Goal: Task Accomplishment & Management: Manage account settings

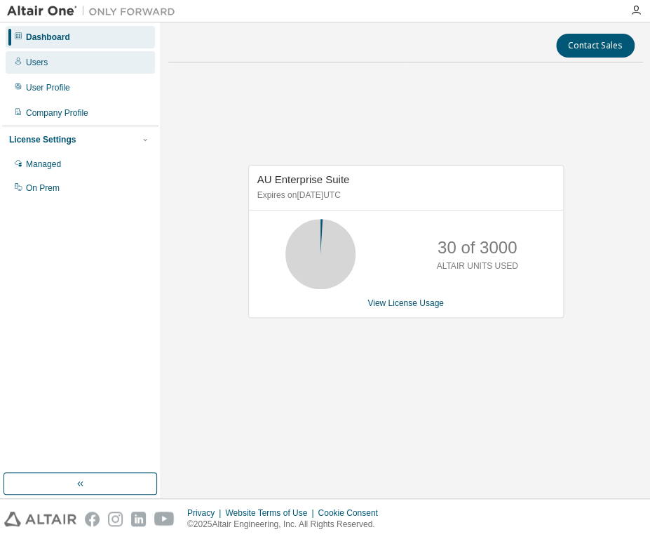
click at [55, 69] on div "Users" at bounding box center [80, 62] width 149 height 22
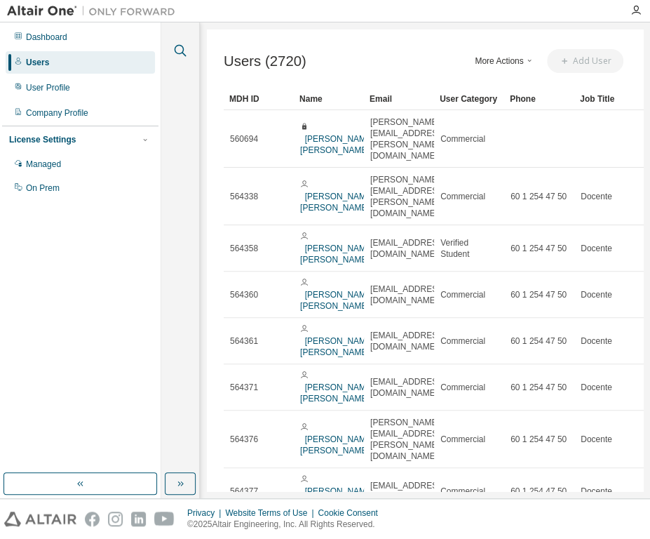
click at [174, 53] on icon "button" at bounding box center [180, 50] width 17 height 17
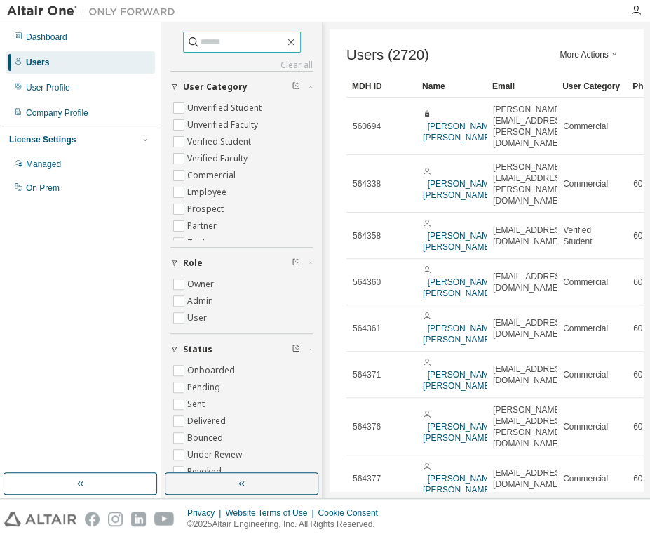
click at [201, 48] on input "text" at bounding box center [243, 42] width 84 height 14
type input "**********"
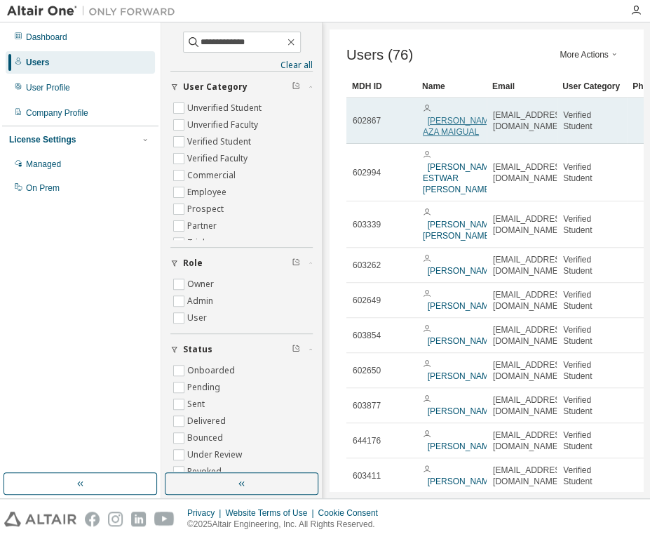
click at [431, 123] on link "[PERSON_NAME] AZA MAIGUAL" at bounding box center [460, 126] width 74 height 21
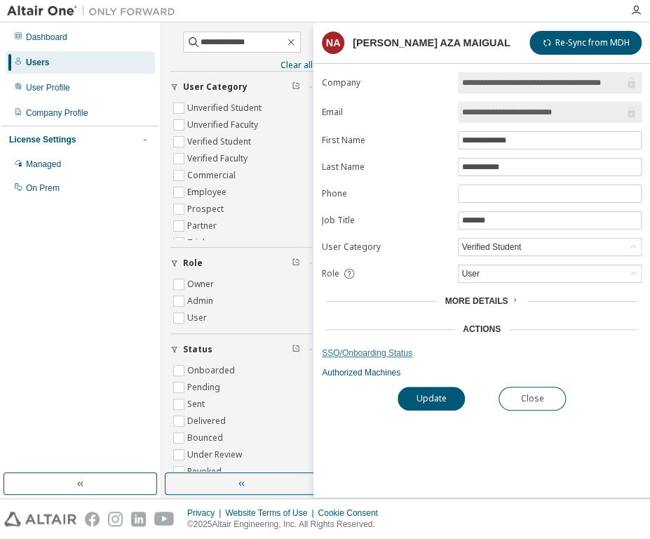
click at [367, 353] on link "SSO/Onboarding Status" at bounding box center [482, 352] width 320 height 11
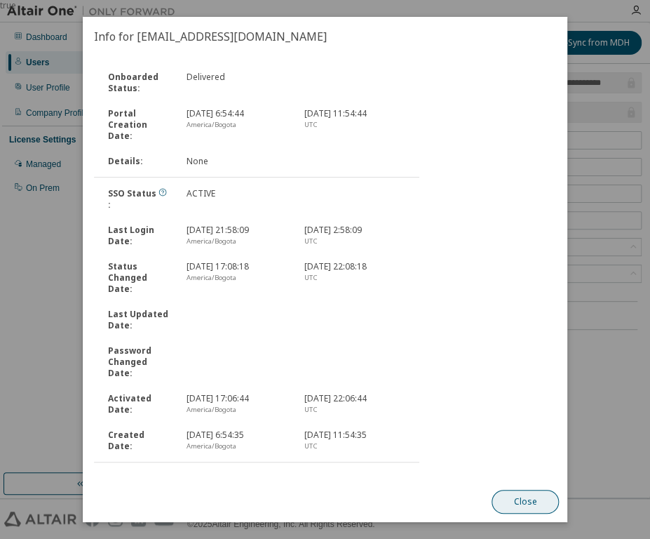
click at [529, 504] on button "Close" at bounding box center [525, 502] width 67 height 24
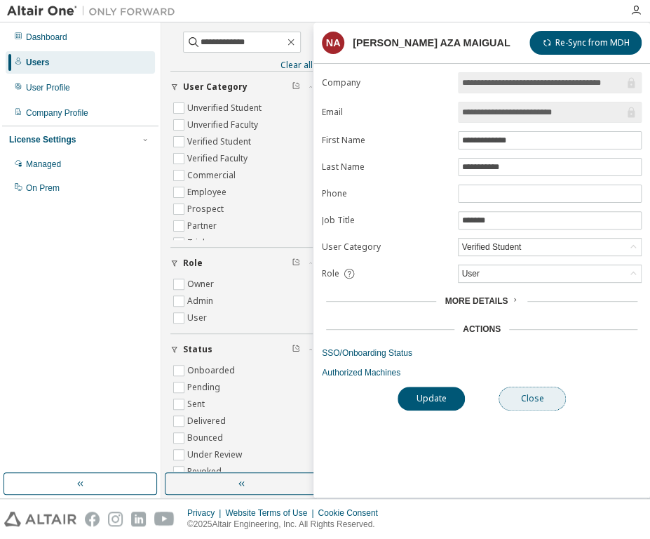
click at [534, 388] on button "Close" at bounding box center [532, 398] width 67 height 24
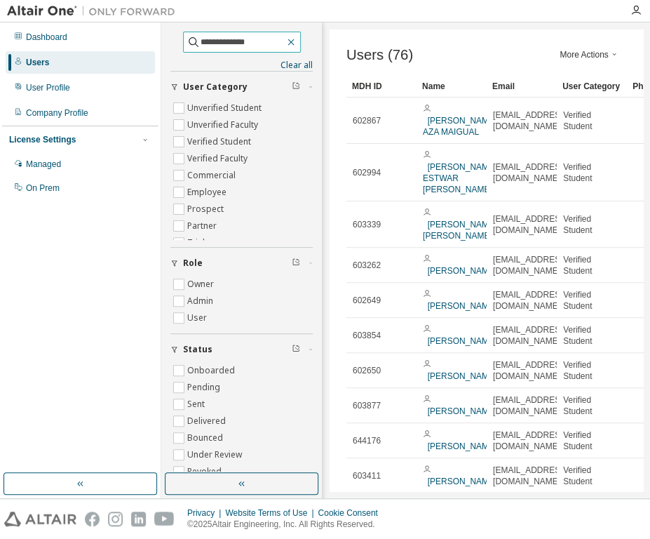
click at [297, 43] on button "button" at bounding box center [291, 42] width 13 height 13
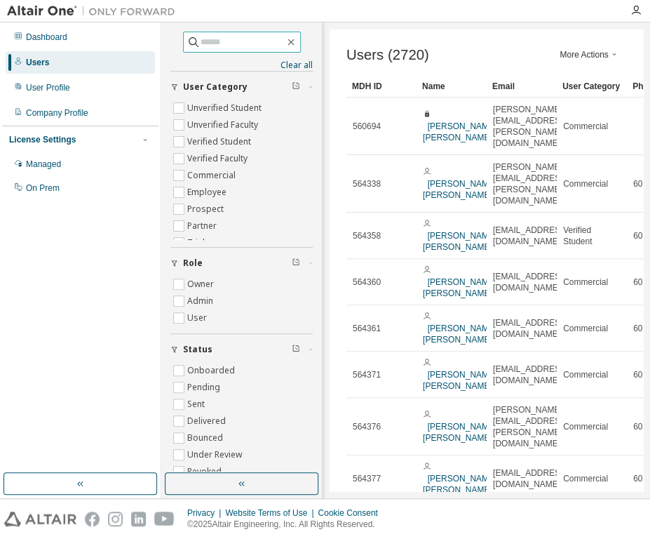
click at [215, 39] on input "text" at bounding box center [243, 42] width 84 height 14
type input "**********"
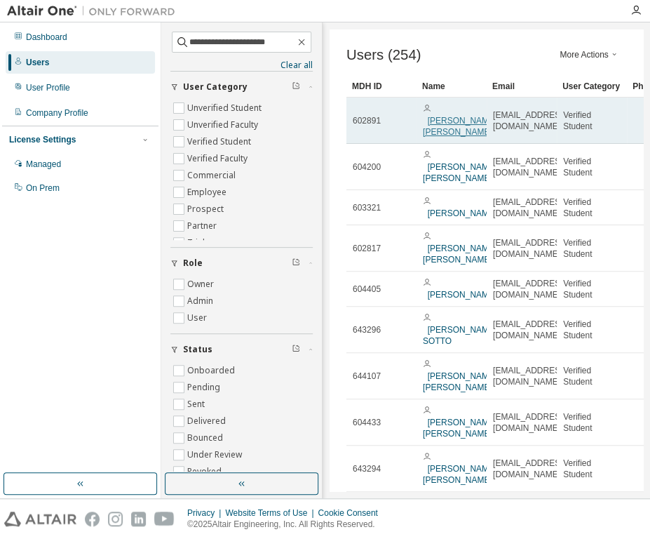
click at [439, 119] on link "[PERSON_NAME] [PERSON_NAME]" at bounding box center [460, 126] width 74 height 21
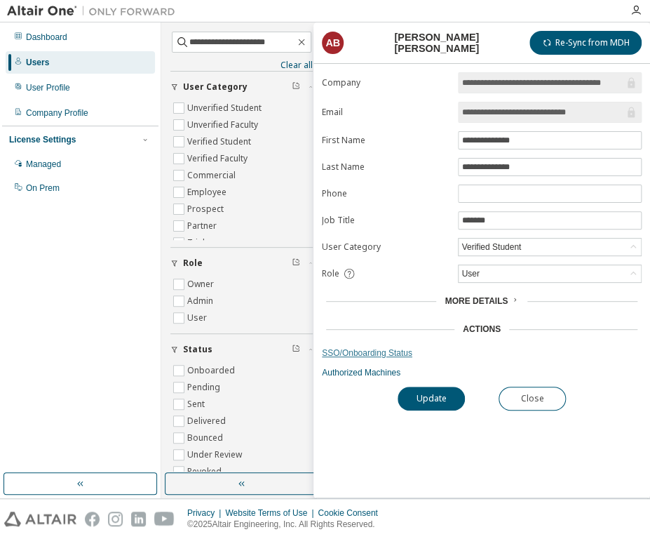
click at [365, 351] on link "SSO/Onboarding Status" at bounding box center [482, 352] width 320 height 11
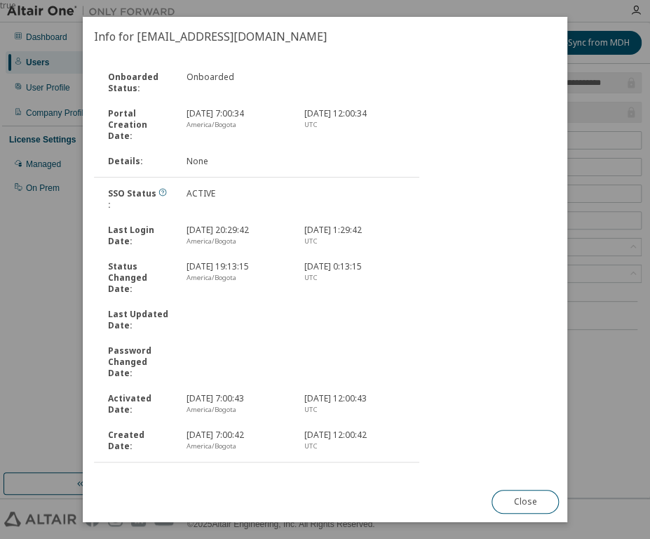
click at [603, 286] on div "true" at bounding box center [325, 269] width 650 height 539
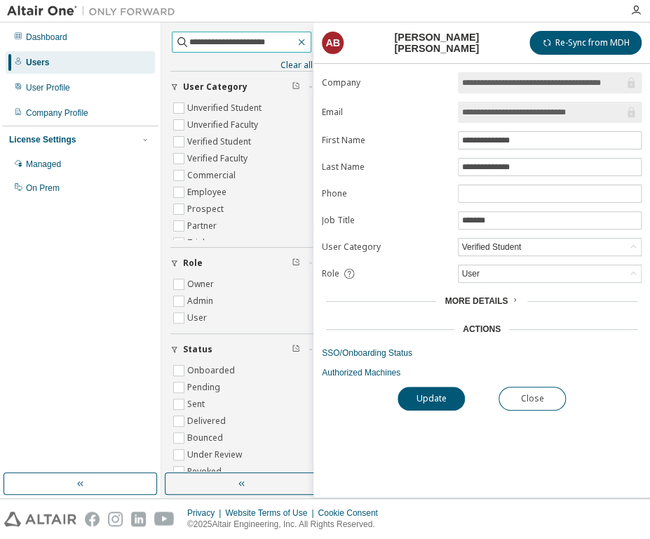
click at [298, 42] on icon "button" at bounding box center [301, 42] width 6 height 6
click at [201, 46] on input "text" at bounding box center [242, 42] width 106 height 14
type input "*"
type input "**********"
click at [532, 397] on button "Close" at bounding box center [532, 398] width 67 height 24
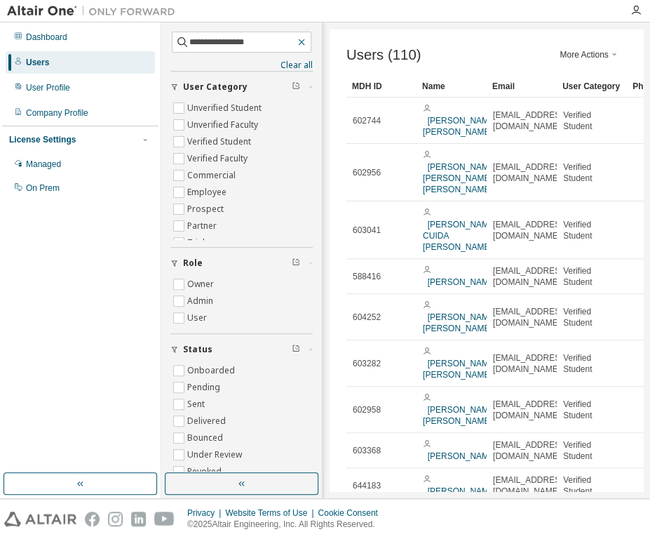
click at [296, 39] on icon "button" at bounding box center [301, 41] width 11 height 11
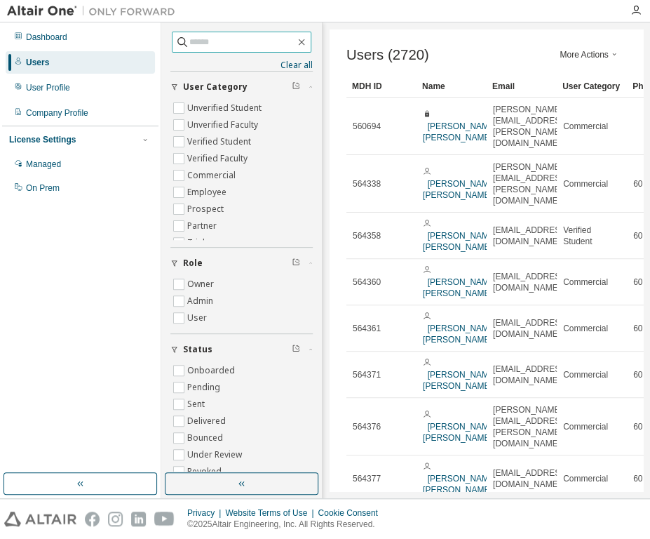
click at [269, 41] on input "text" at bounding box center [242, 42] width 106 height 14
click at [264, 42] on input "**********" at bounding box center [242, 42] width 106 height 14
type input "**********"
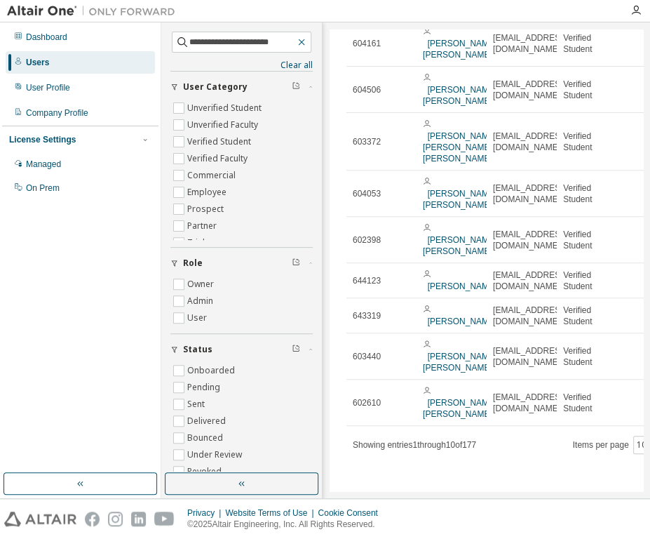
click at [297, 39] on icon "button" at bounding box center [301, 41] width 11 height 11
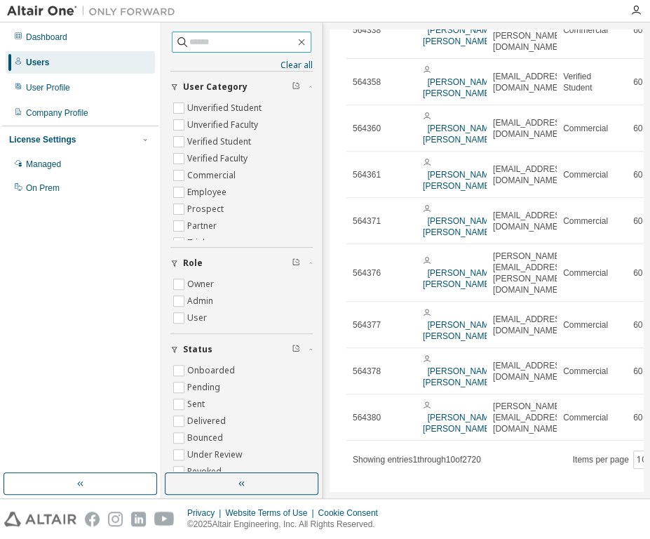
click at [232, 39] on input "text" at bounding box center [242, 42] width 106 height 14
type input "**********"
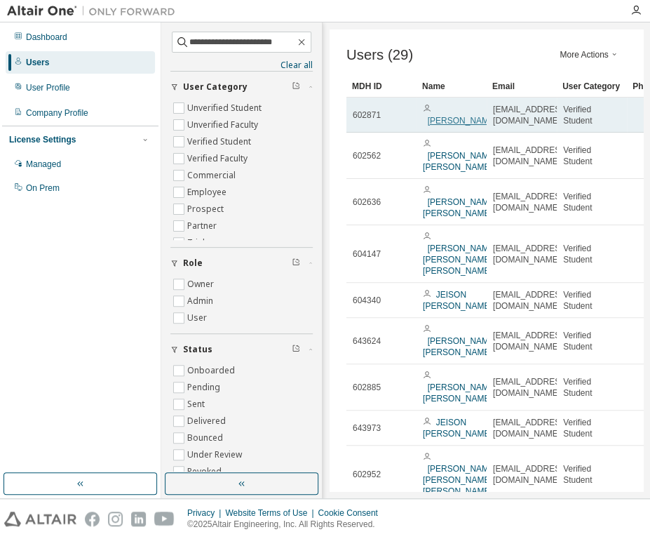
click at [433, 126] on link "[PERSON_NAME]" at bounding box center [462, 121] width 69 height 10
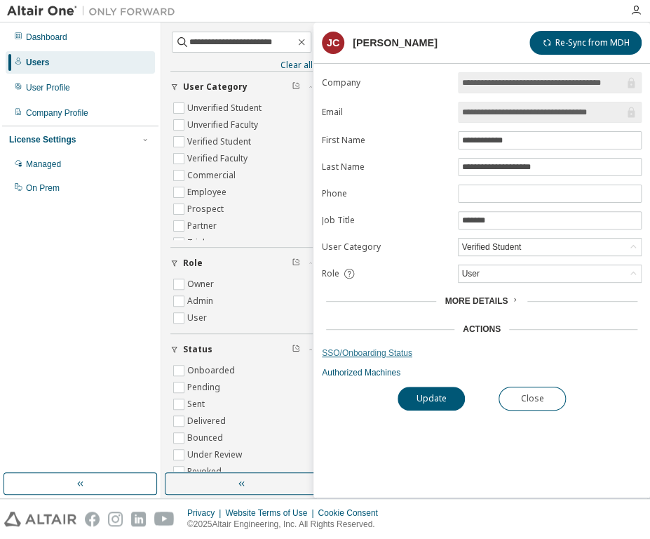
click at [380, 347] on link "SSO/Onboarding Status" at bounding box center [482, 352] width 320 height 11
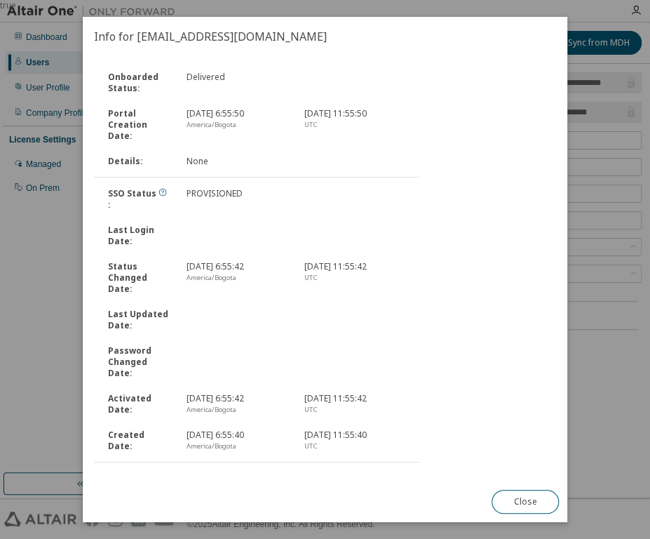
click at [126, 473] on link "Send Onboarding Email" at bounding box center [141, 479] width 95 height 12
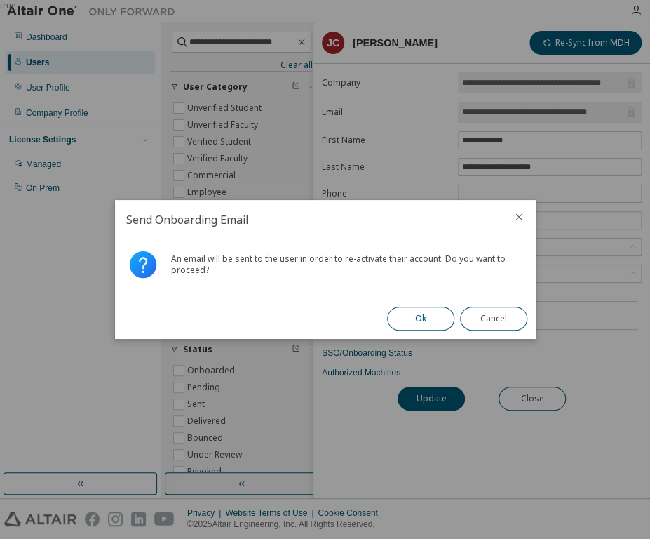
click at [422, 322] on button "Ok" at bounding box center [420, 318] width 67 height 24
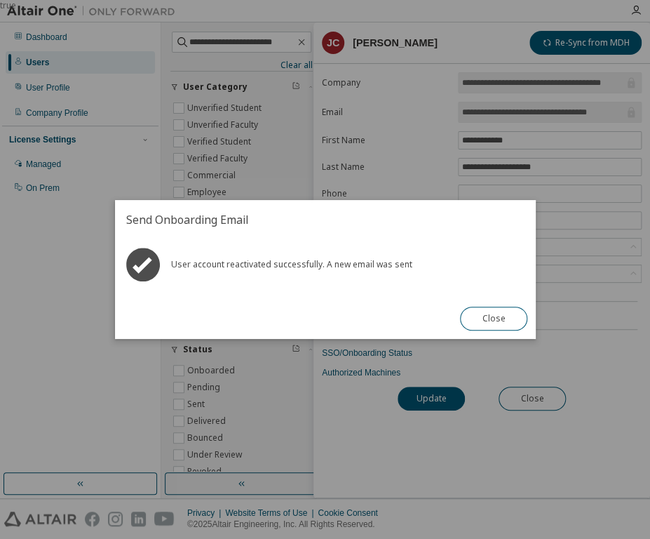
click at [503, 323] on button "Close" at bounding box center [493, 318] width 67 height 24
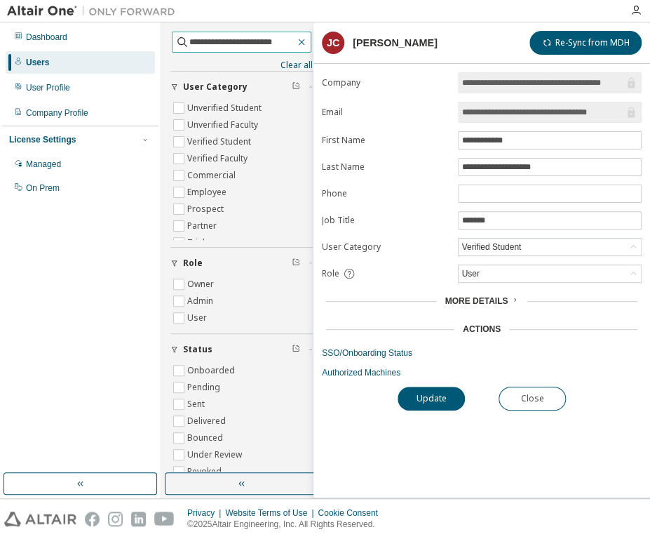
click at [298, 42] on icon "button" at bounding box center [301, 42] width 6 height 6
click at [199, 42] on input "text" at bounding box center [242, 42] width 106 height 14
type input "**********"
click at [539, 396] on button "Close" at bounding box center [532, 398] width 67 height 24
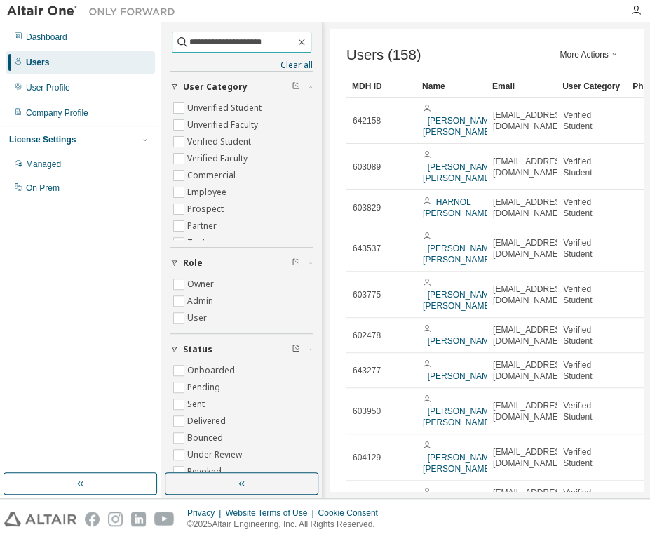
click at [243, 41] on input "**********" at bounding box center [242, 42] width 106 height 14
click at [302, 41] on icon "button" at bounding box center [301, 41] width 11 height 11
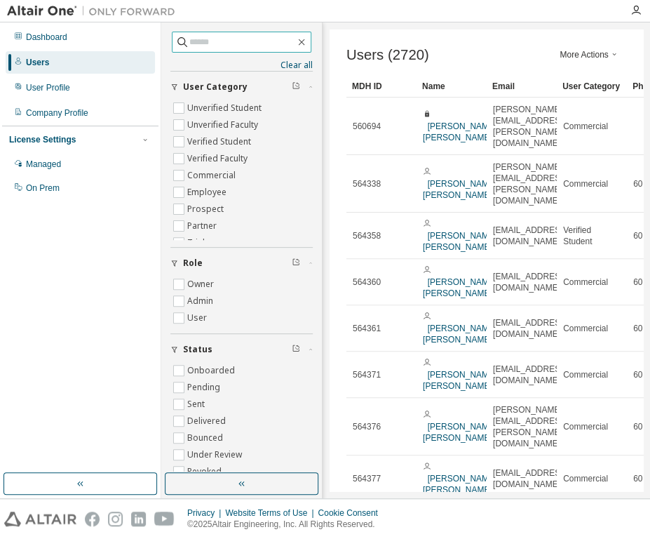
click at [235, 39] on input "text" at bounding box center [242, 42] width 106 height 14
type input "**********"
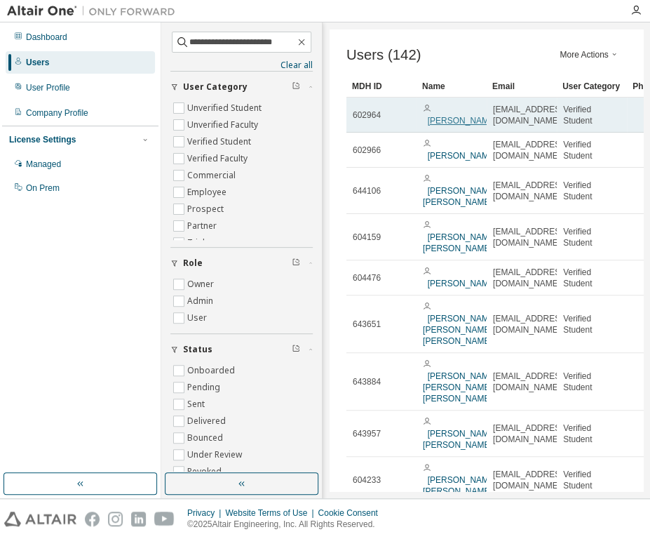
click at [444, 121] on link "[PERSON_NAME]" at bounding box center [462, 121] width 69 height 10
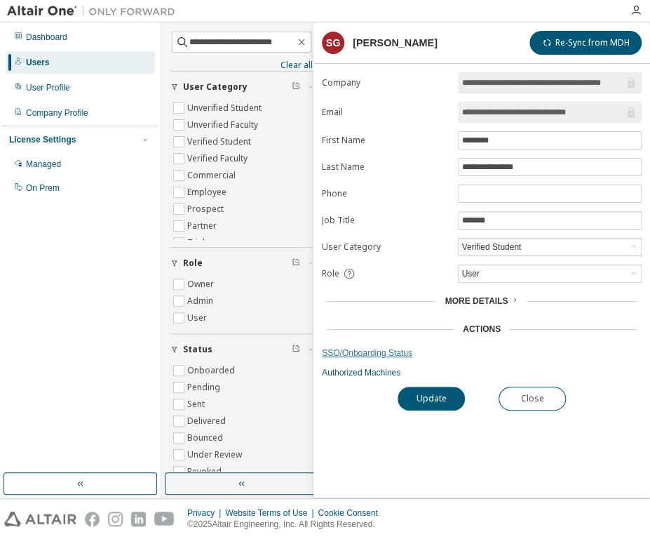
click at [370, 347] on link "SSO/Onboarding Status" at bounding box center [482, 352] width 320 height 11
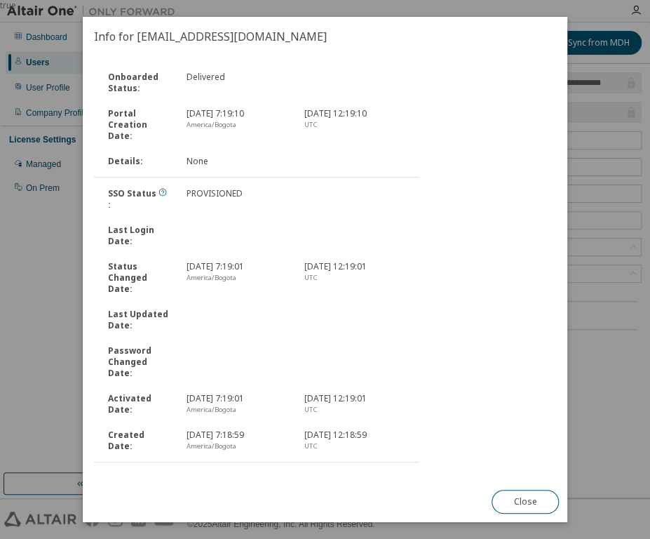
click at [137, 473] on link "Send Onboarding Email" at bounding box center [141, 479] width 95 height 12
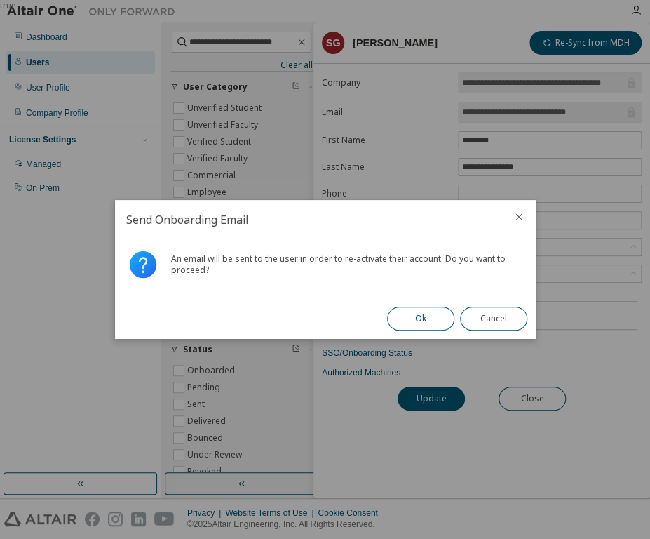
click at [432, 310] on button "Ok" at bounding box center [420, 318] width 67 height 24
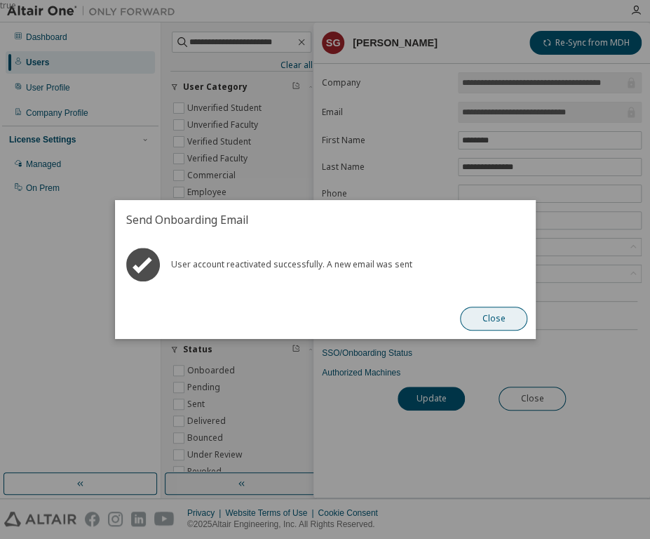
click at [473, 315] on button "Close" at bounding box center [493, 318] width 67 height 24
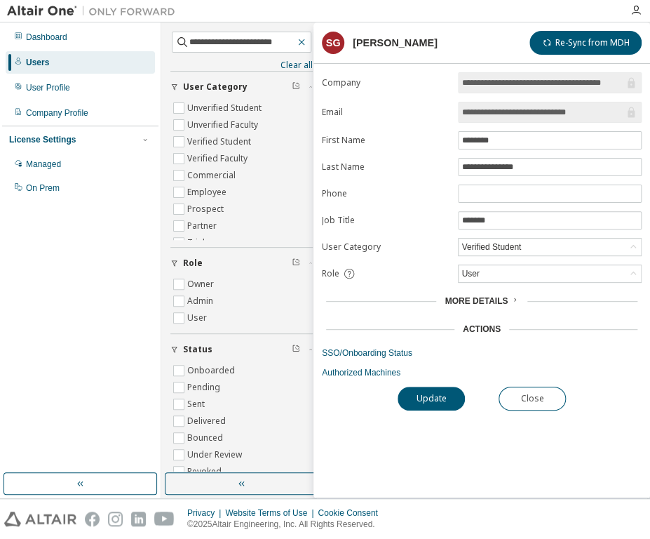
click at [298, 39] on icon "button" at bounding box center [301, 42] width 6 height 6
click at [242, 41] on input "text" at bounding box center [242, 42] width 106 height 14
type input "**********"
click at [541, 393] on button "Close" at bounding box center [532, 398] width 67 height 24
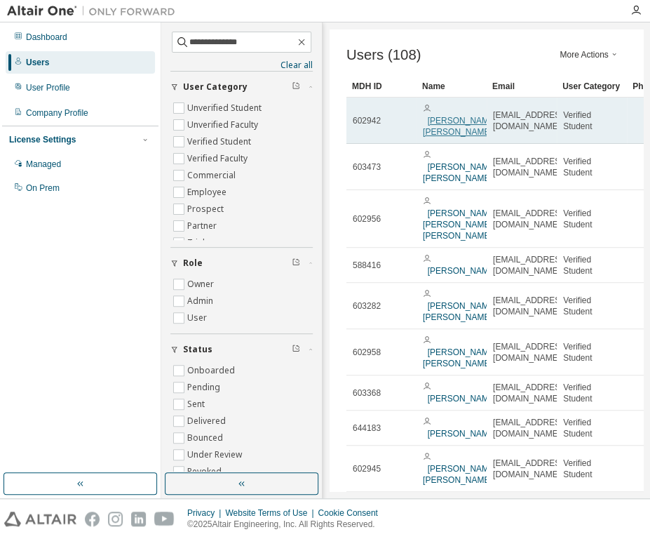
click at [441, 129] on link "[PERSON_NAME] [PERSON_NAME]" at bounding box center [460, 126] width 74 height 21
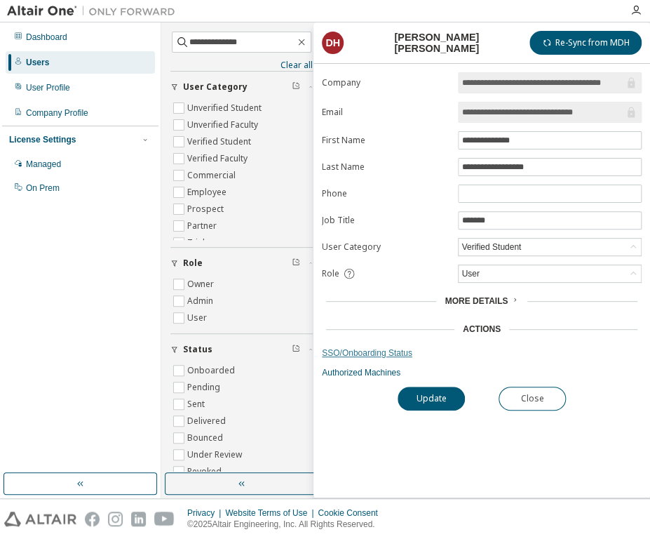
click at [370, 347] on link "SSO/Onboarding Status" at bounding box center [482, 352] width 320 height 11
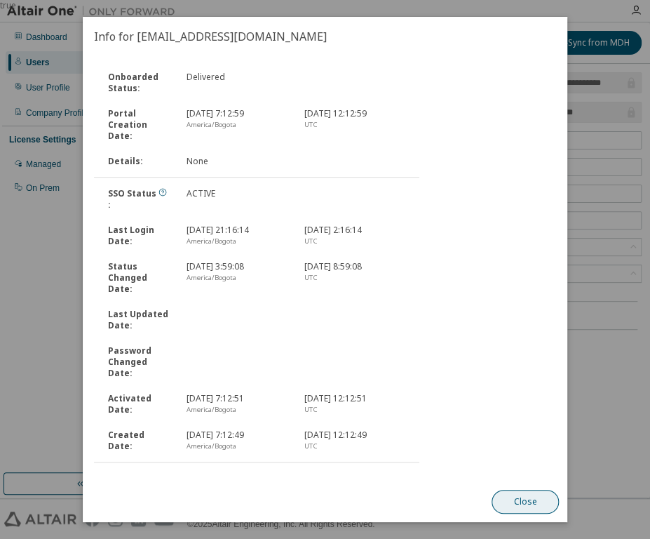
click at [544, 499] on button "Close" at bounding box center [525, 502] width 67 height 24
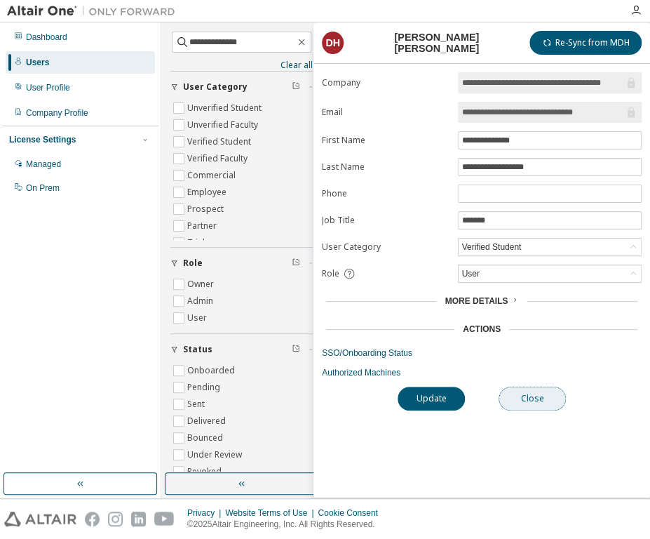
click at [535, 392] on button "Close" at bounding box center [532, 398] width 67 height 24
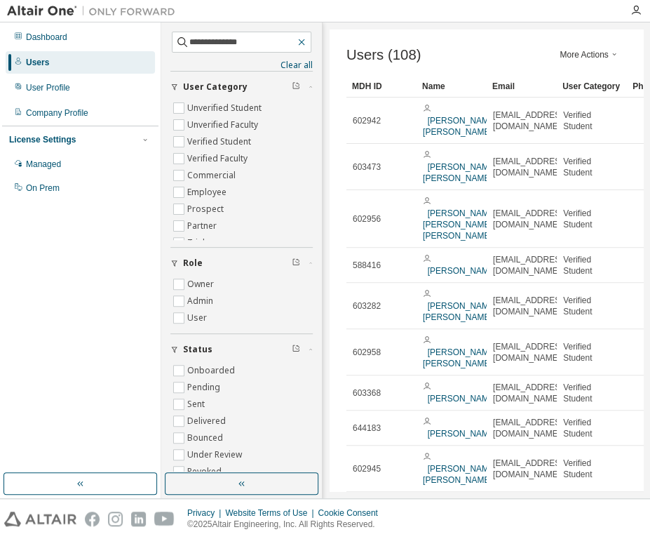
click at [298, 40] on icon "button" at bounding box center [301, 42] width 6 height 6
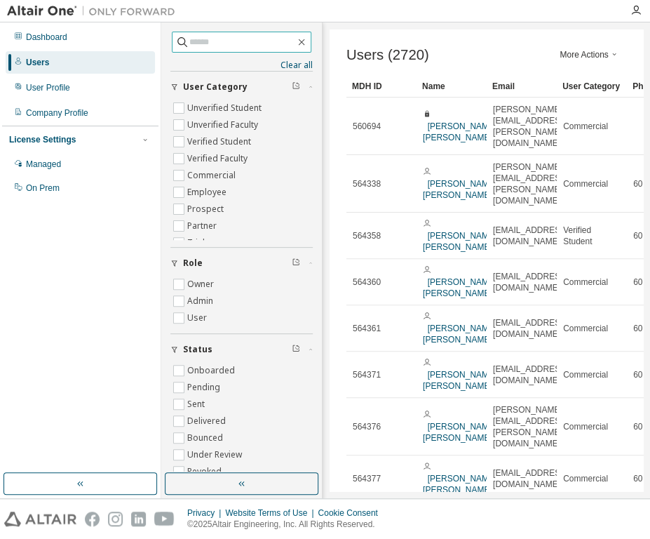
click at [215, 44] on input "text" at bounding box center [242, 42] width 106 height 14
type input "**********"
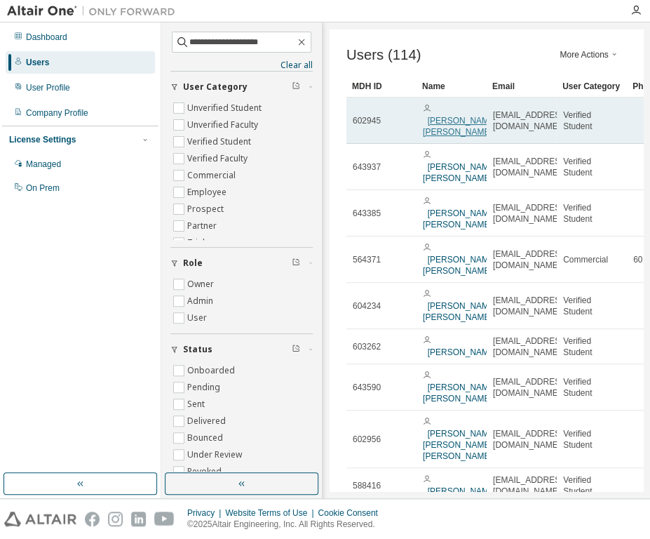
click at [457, 123] on link "[PERSON_NAME] [PERSON_NAME]" at bounding box center [460, 126] width 74 height 21
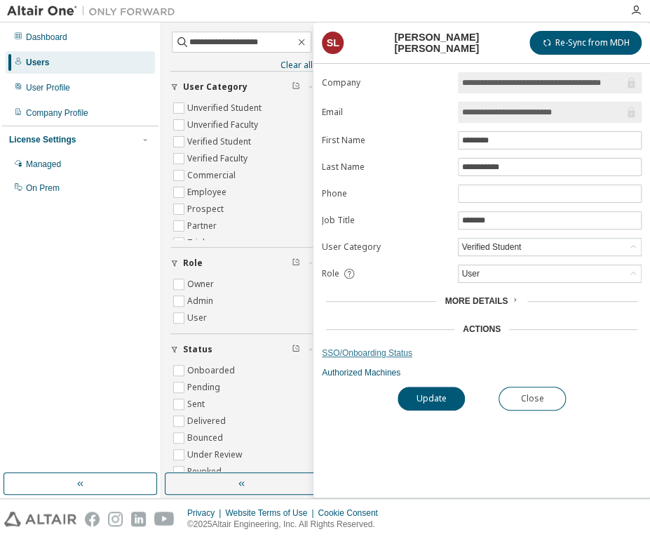
click at [369, 351] on link "SSO/Onboarding Status" at bounding box center [482, 352] width 320 height 11
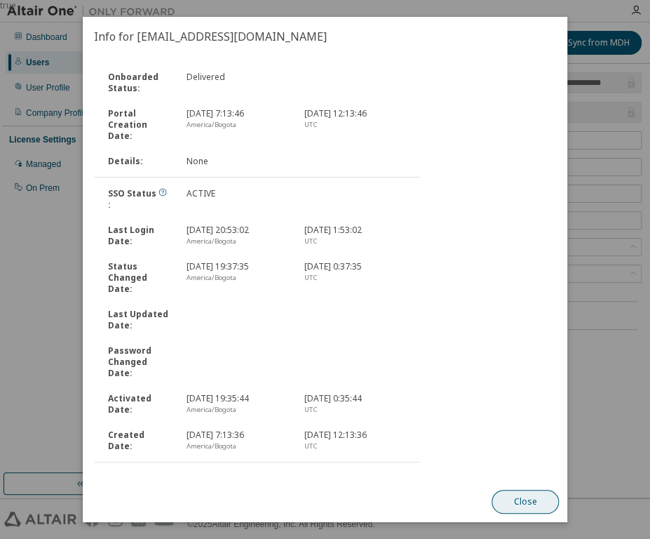
click at [534, 495] on button "Close" at bounding box center [525, 502] width 67 height 24
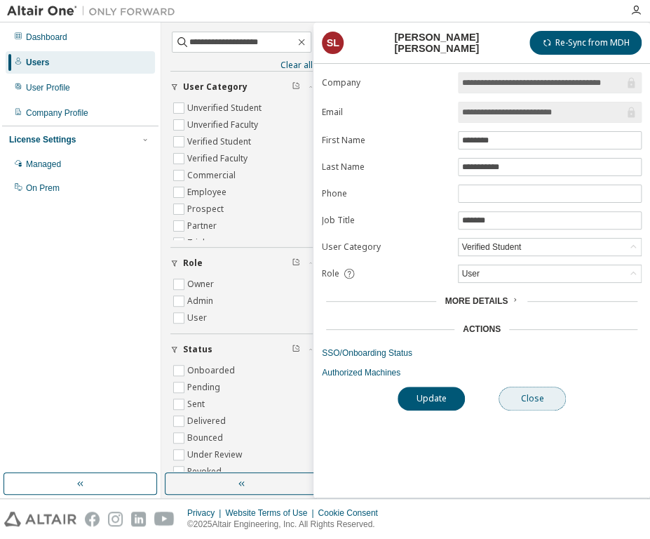
click at [514, 393] on button "Close" at bounding box center [532, 398] width 67 height 24
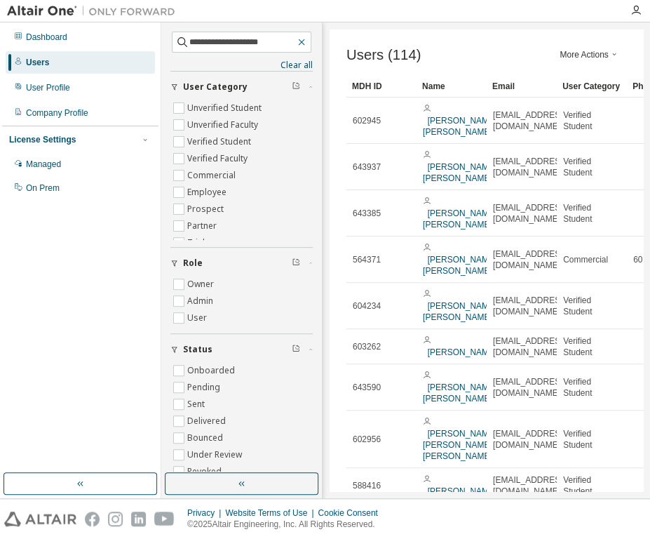
click at [302, 38] on button "button" at bounding box center [301, 42] width 13 height 13
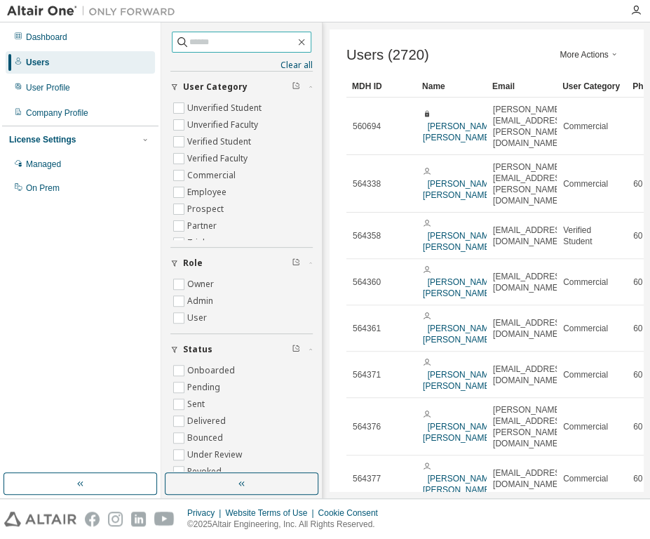
click at [264, 43] on input "text" at bounding box center [242, 42] width 106 height 14
type input "**********"
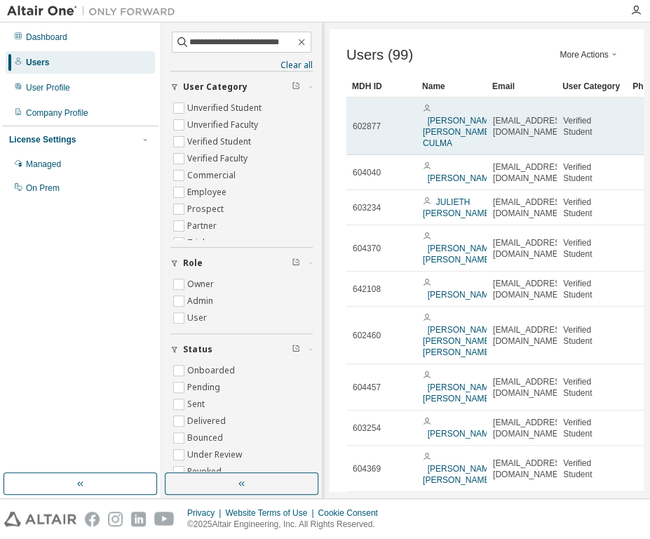
click at [463, 139] on span "[PERSON_NAME] [PERSON_NAME] CULMA" at bounding box center [460, 126] width 74 height 45
click at [442, 130] on link "[PERSON_NAME] [PERSON_NAME] CULMA" at bounding box center [460, 132] width 74 height 32
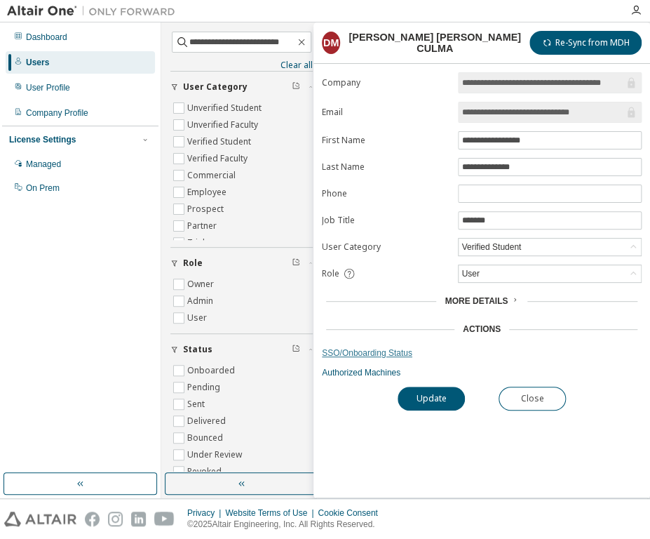
click at [355, 353] on link "SSO/Onboarding Status" at bounding box center [482, 352] width 320 height 11
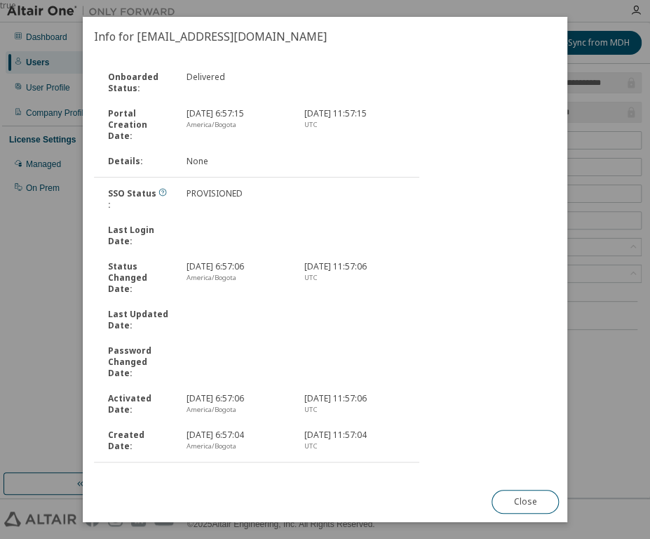
click at [100, 473] on link "Send Onboarding Email" at bounding box center [141, 479] width 95 height 12
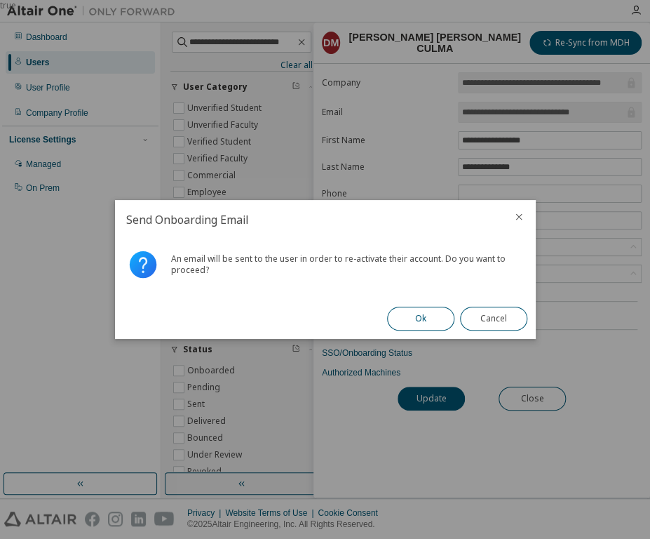
click at [425, 315] on button "Ok" at bounding box center [420, 318] width 67 height 24
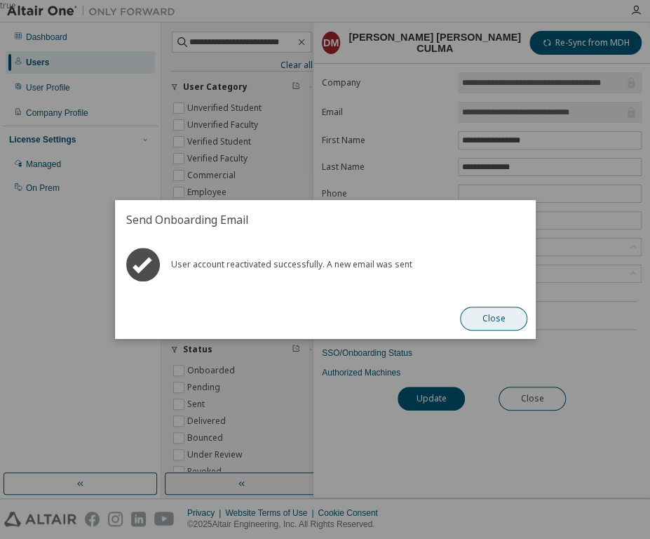
click at [486, 319] on button "Close" at bounding box center [493, 318] width 67 height 24
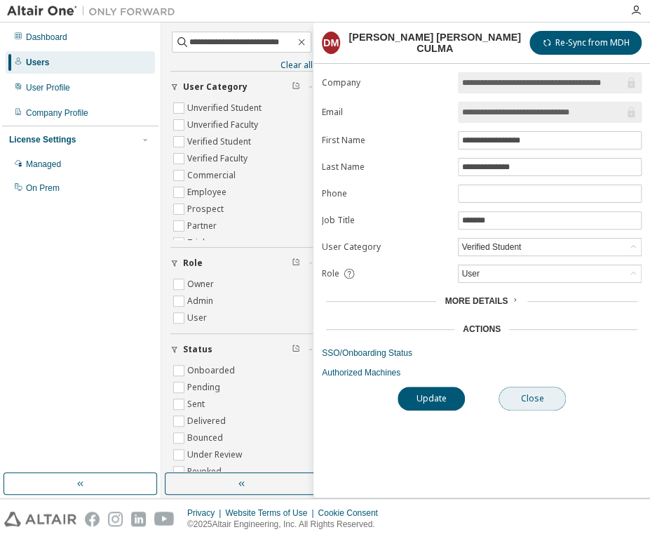
click at [530, 397] on button "Close" at bounding box center [532, 398] width 67 height 24
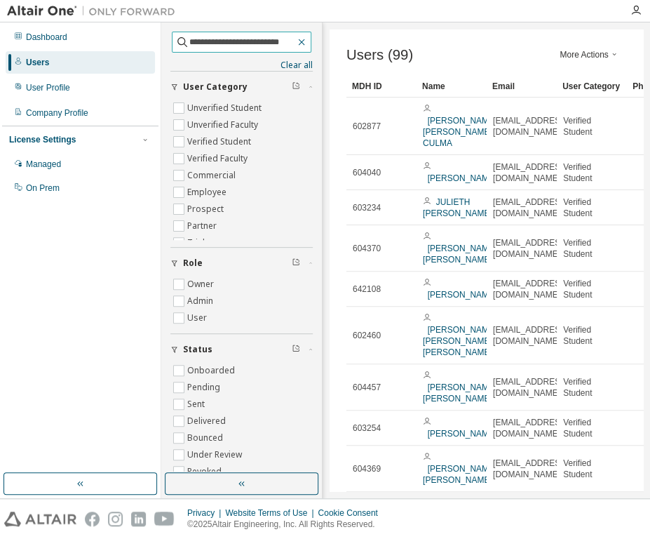
click at [299, 44] on icon "button" at bounding box center [301, 41] width 11 height 11
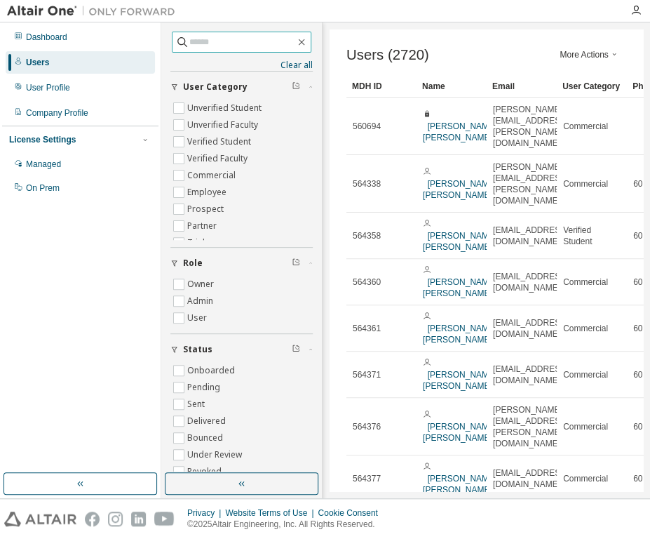
click at [245, 42] on input "text" at bounding box center [242, 42] width 106 height 14
type input "**********"
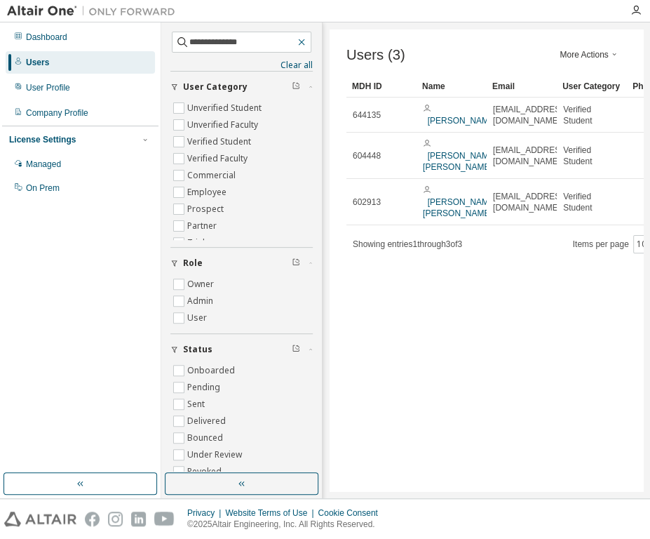
click at [298, 41] on icon "button" at bounding box center [301, 42] width 6 height 6
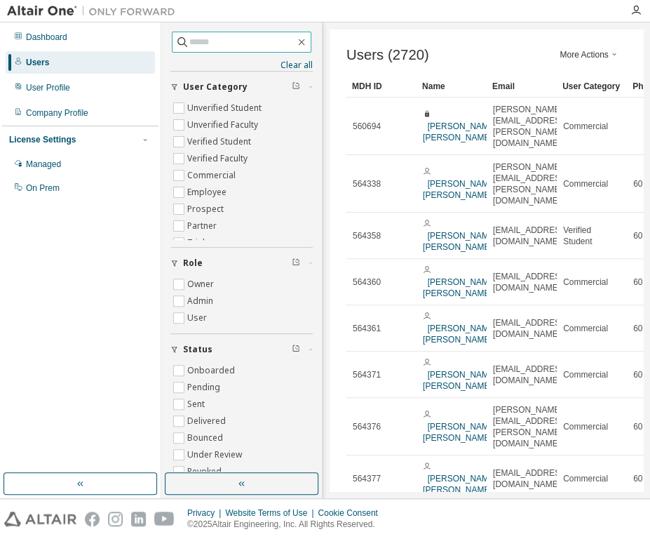
click at [273, 42] on input "text" at bounding box center [242, 42] width 106 height 14
click at [270, 42] on input "text" at bounding box center [242, 42] width 106 height 14
type input "**********"
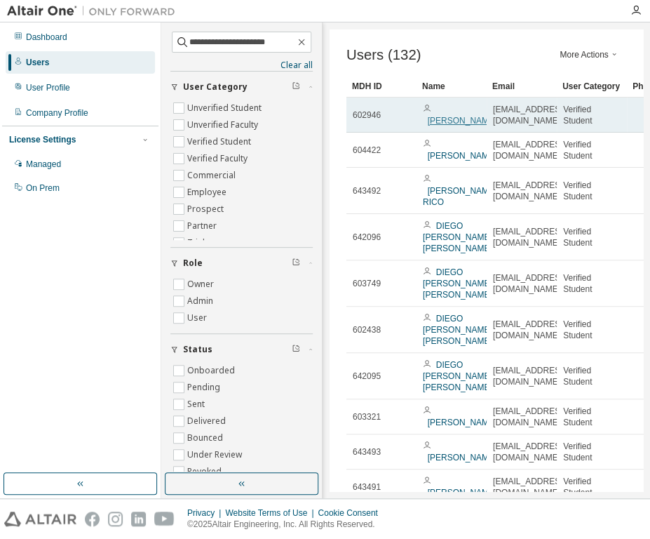
click at [443, 126] on link "[PERSON_NAME]" at bounding box center [462, 121] width 69 height 10
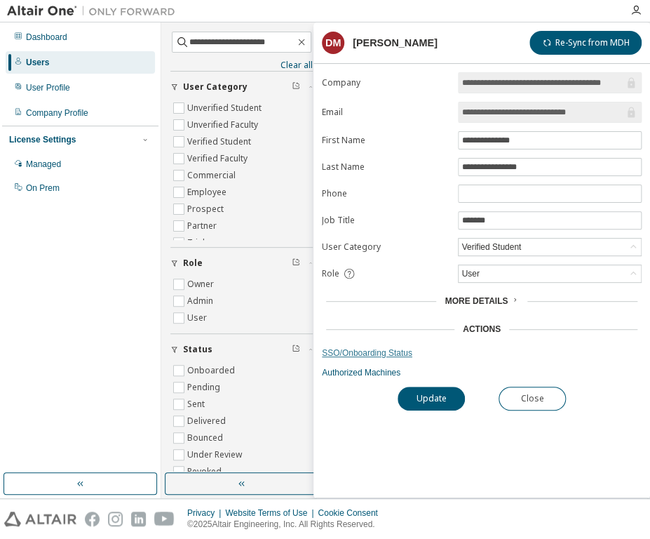
click at [351, 351] on link "SSO/Onboarding Status" at bounding box center [482, 352] width 320 height 11
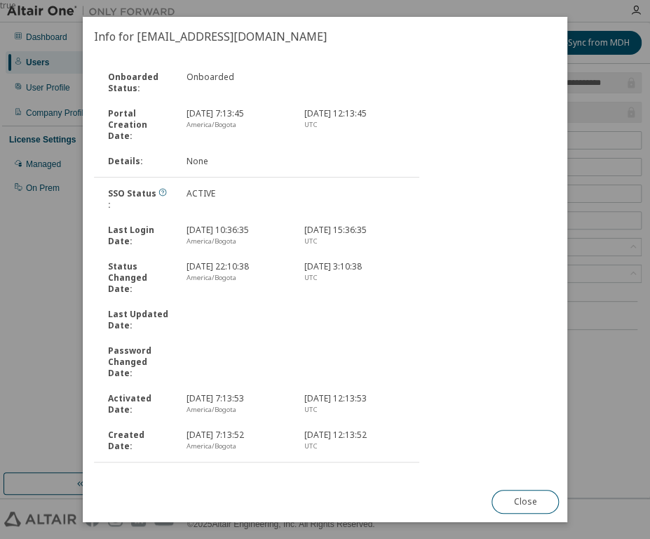
click at [129, 473] on link "Reset Password" at bounding box center [126, 479] width 65 height 12
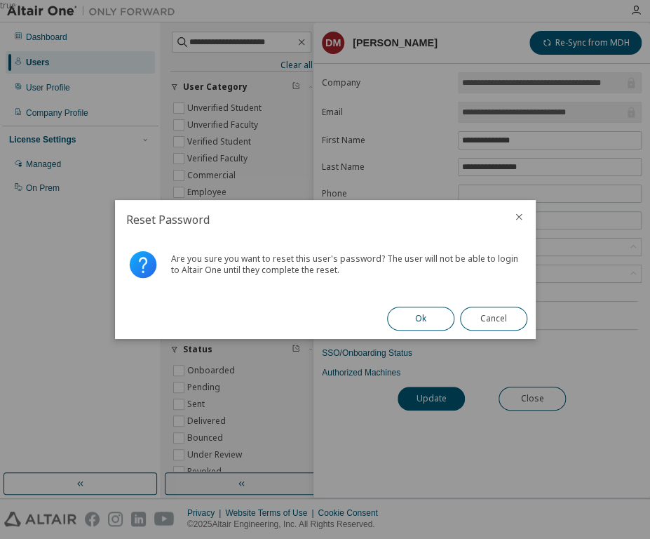
click at [431, 314] on button "Ok" at bounding box center [420, 318] width 67 height 24
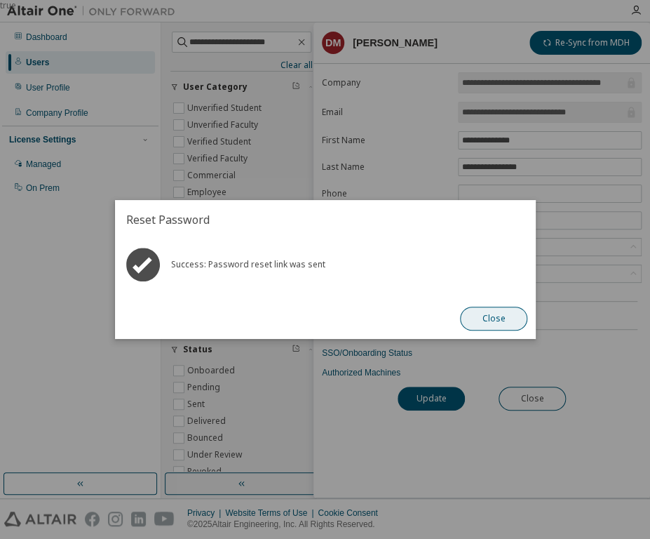
click at [484, 316] on button "Close" at bounding box center [493, 318] width 67 height 24
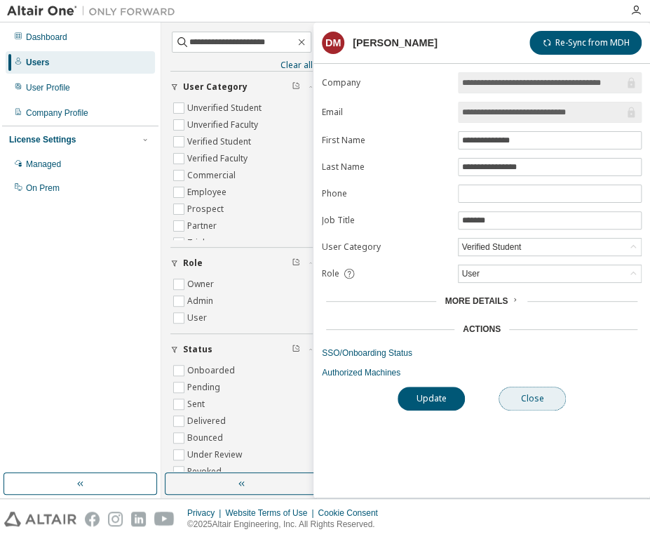
click at [550, 405] on button "Close" at bounding box center [532, 398] width 67 height 24
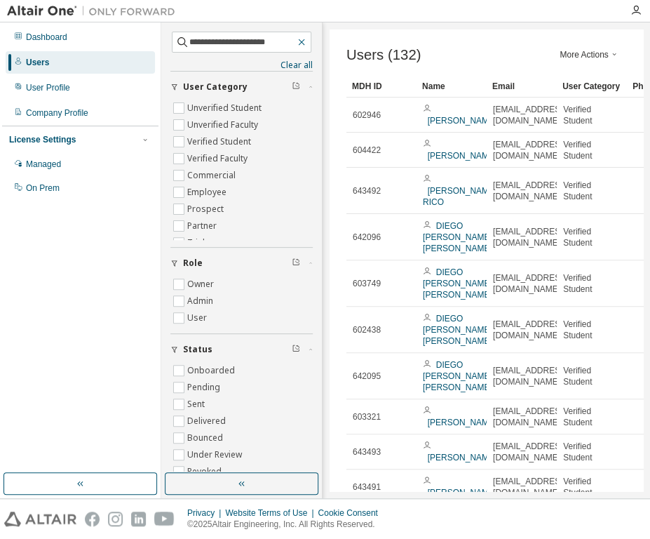
click at [299, 46] on icon "button" at bounding box center [301, 41] width 11 height 11
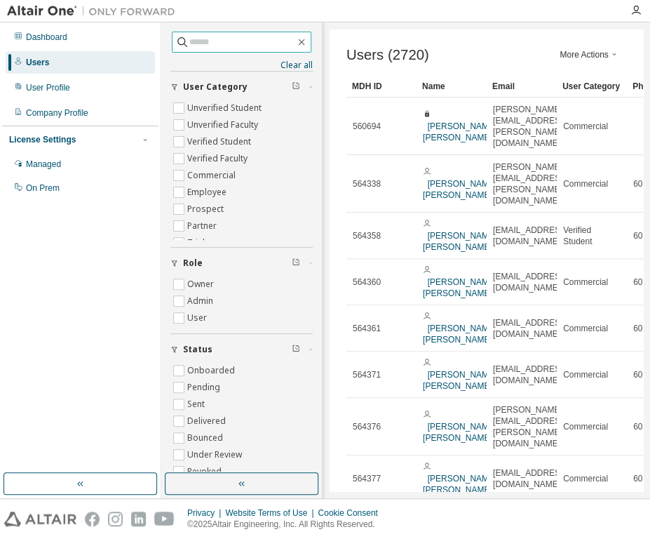
click at [213, 47] on input "text" at bounding box center [242, 42] width 106 height 14
type input "**********"
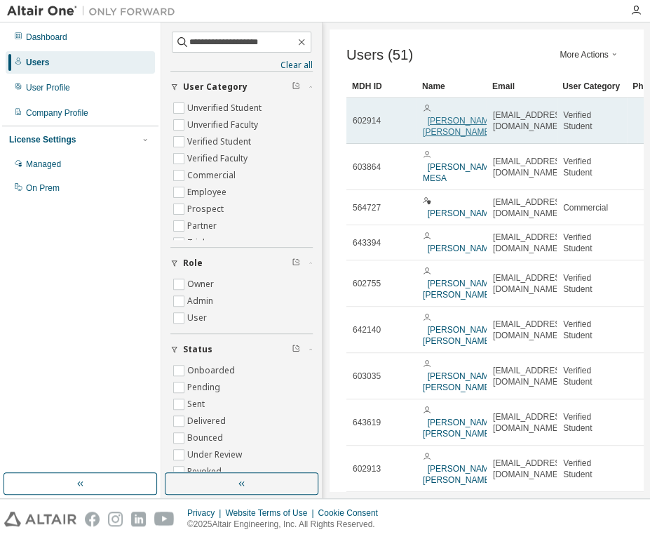
click at [438, 123] on link "[PERSON_NAME] [PERSON_NAME]" at bounding box center [460, 126] width 74 height 21
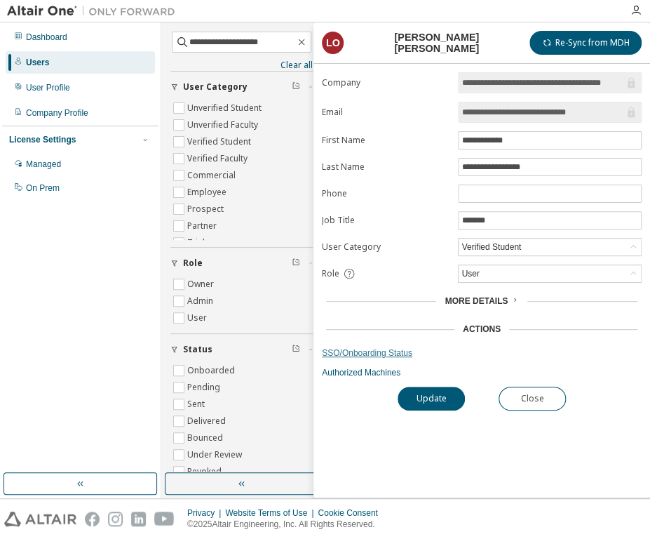
click at [369, 350] on link "SSO/Onboarding Status" at bounding box center [482, 352] width 320 height 11
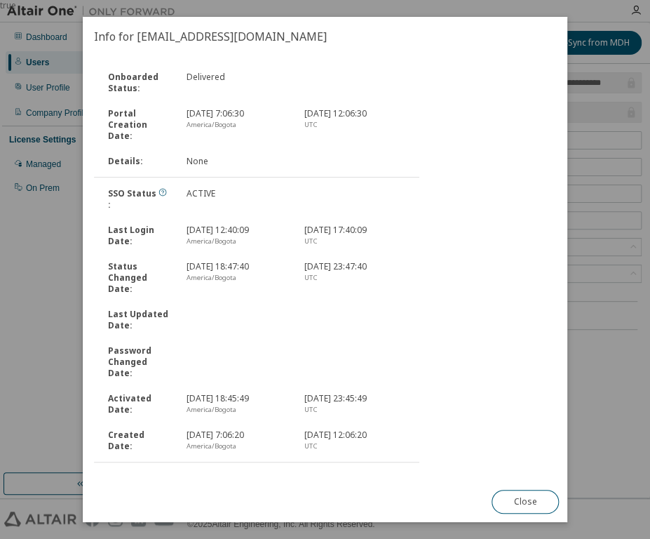
click at [130, 473] on link "Reset Password" at bounding box center [126, 479] width 65 height 12
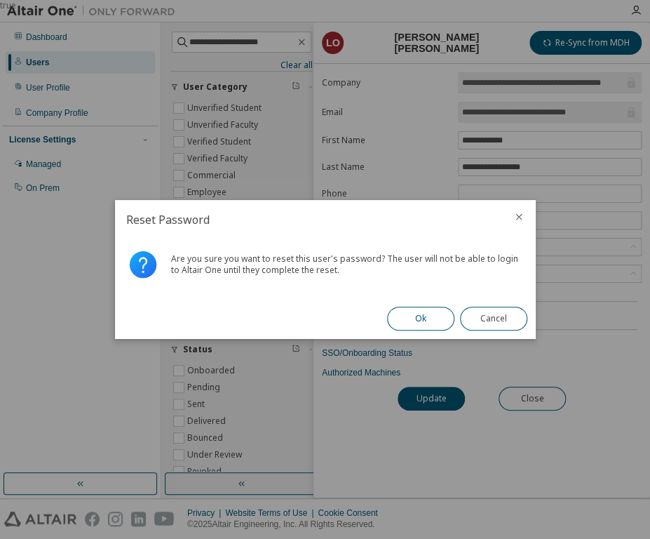
click at [409, 322] on button "Ok" at bounding box center [420, 318] width 67 height 24
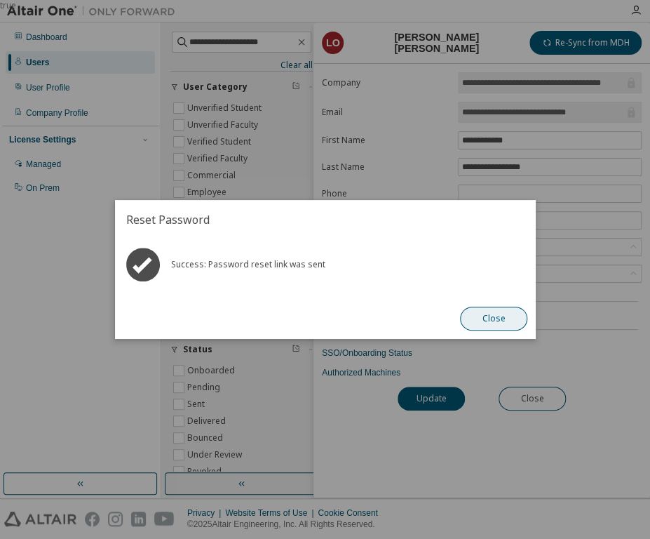
click at [498, 314] on button "Close" at bounding box center [493, 318] width 67 height 24
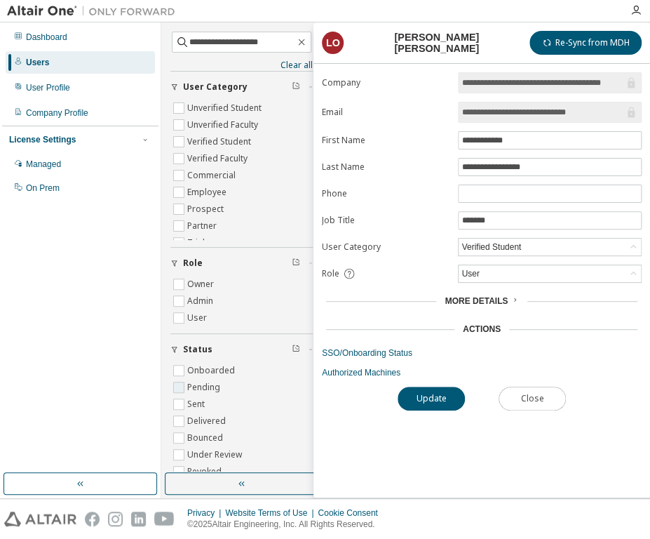
drag, startPoint x: 541, startPoint y: 393, endPoint x: 197, endPoint y: 393, distance: 344.3
click at [540, 393] on button "Close" at bounding box center [532, 398] width 67 height 24
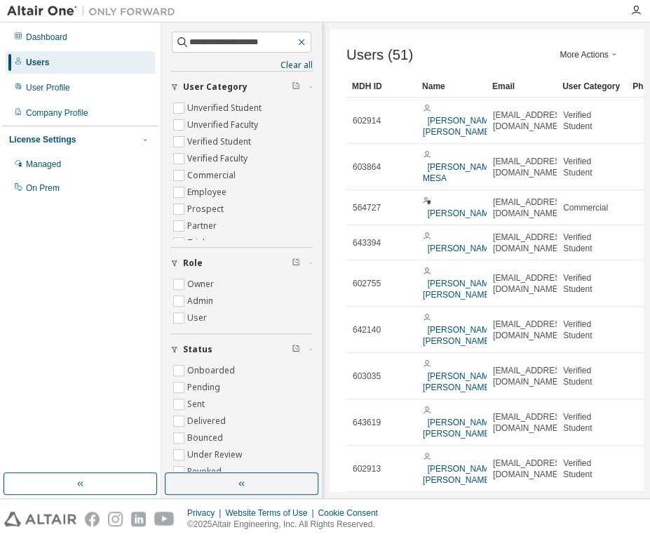
click at [296, 39] on icon "button" at bounding box center [301, 41] width 11 height 11
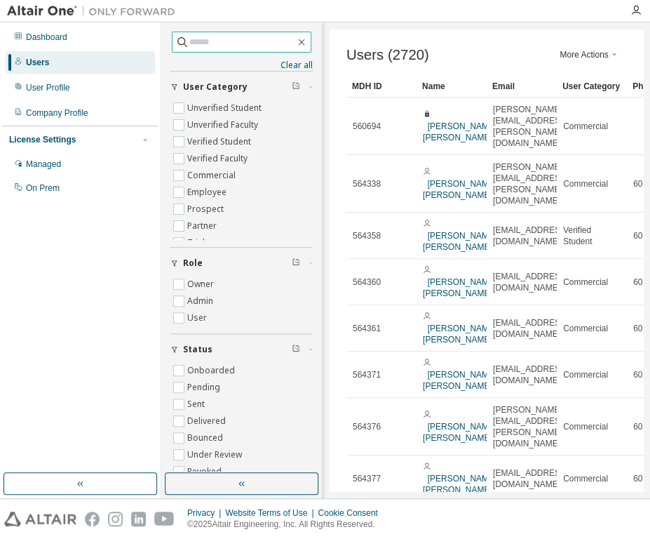
click at [235, 38] on input "text" at bounding box center [242, 42] width 106 height 14
click at [226, 41] on input "text" at bounding box center [242, 42] width 106 height 14
type input "**********"
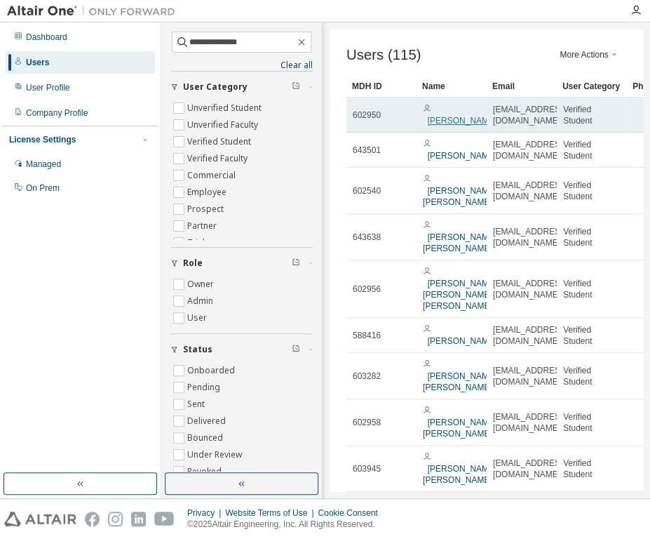
click at [430, 122] on link "[PERSON_NAME]" at bounding box center [462, 121] width 69 height 10
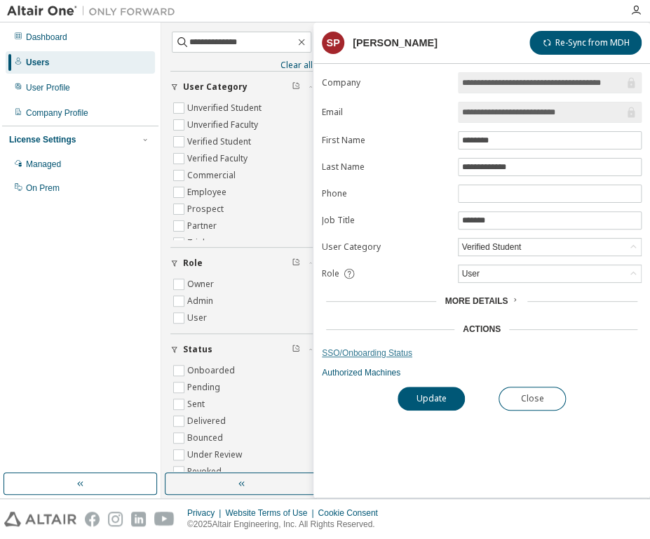
click at [377, 347] on link "SSO/Onboarding Status" at bounding box center [482, 352] width 320 height 11
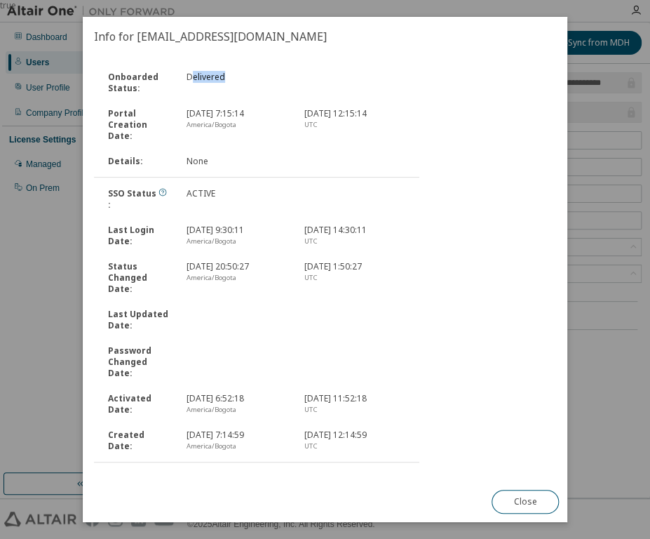
drag, startPoint x: 190, startPoint y: 81, endPoint x: 230, endPoint y: 88, distance: 40.6
click at [230, 88] on div "Delivered" at bounding box center [237, 83] width 118 height 22
click at [408, 189] on div "SSO Status : ACTIVE" at bounding box center [257, 199] width 328 height 36
click at [125, 473] on link "Reset Password" at bounding box center [126, 479] width 65 height 12
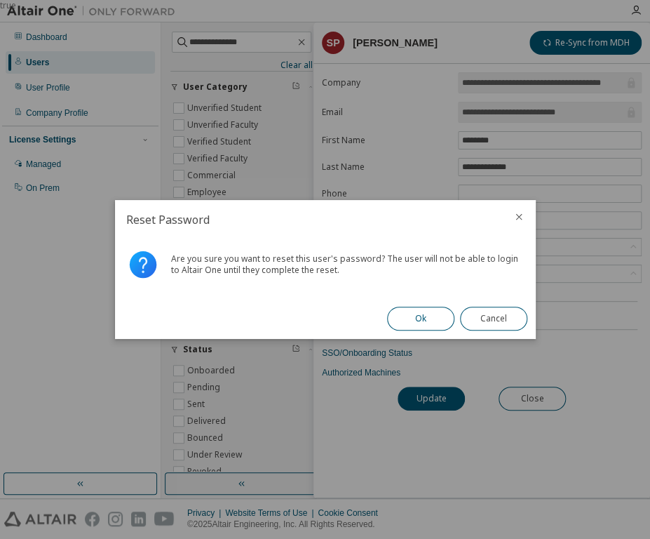
click at [414, 320] on button "Ok" at bounding box center [420, 318] width 67 height 24
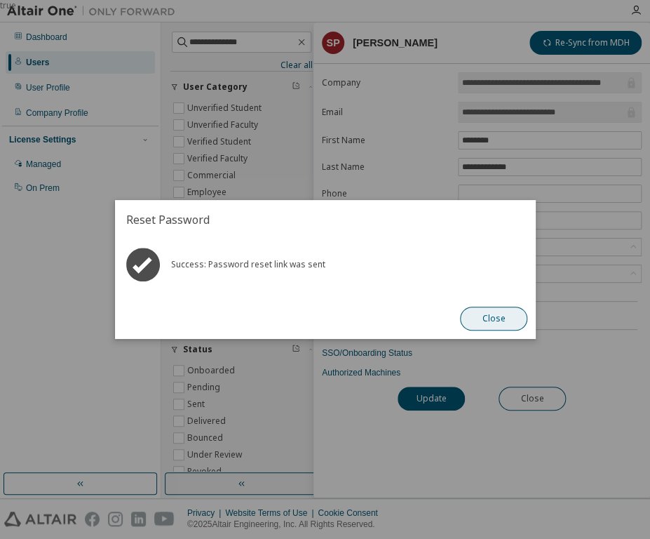
click at [485, 318] on button "Close" at bounding box center [493, 318] width 67 height 24
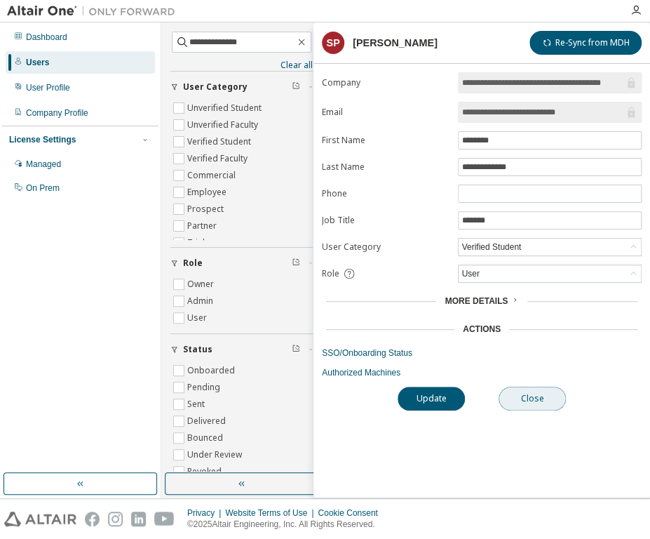
click at [521, 389] on button "Close" at bounding box center [532, 398] width 67 height 24
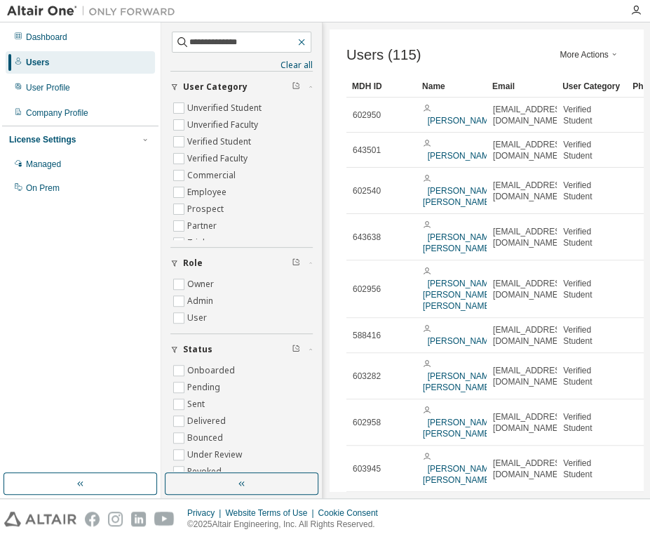
click at [301, 39] on icon "button" at bounding box center [301, 41] width 11 height 11
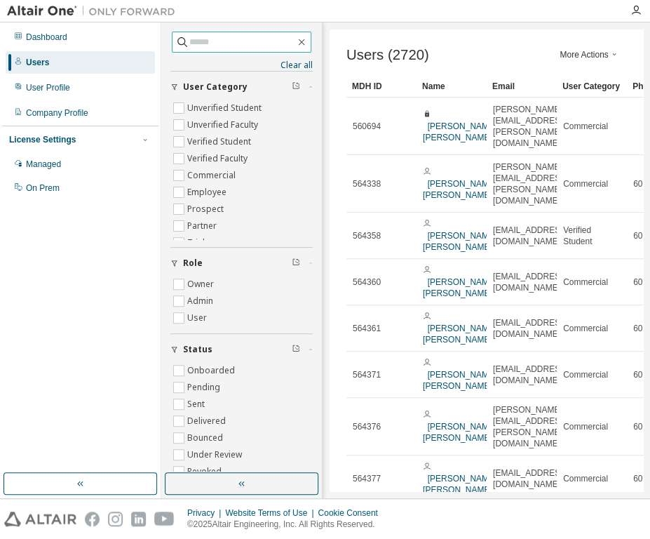
click at [204, 39] on input "text" at bounding box center [242, 42] width 106 height 14
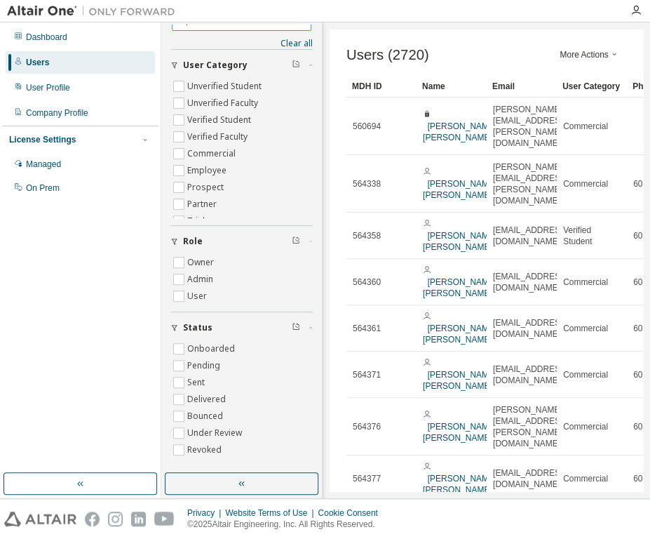
scroll to position [11, 0]
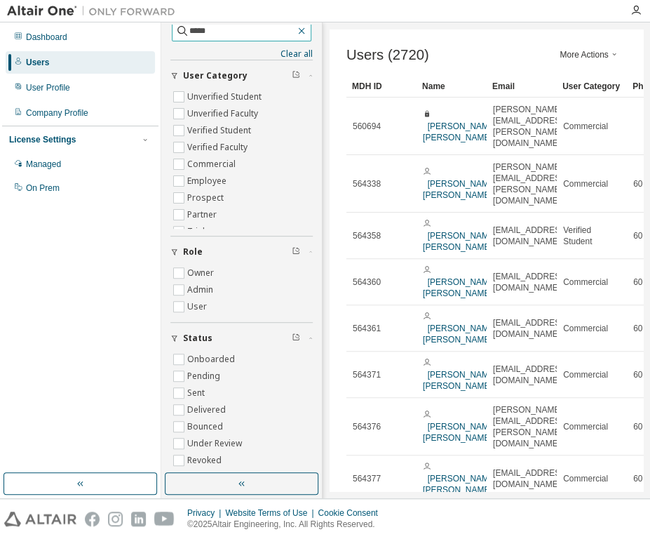
type input "*****"
click at [297, 32] on icon "button" at bounding box center [301, 30] width 11 height 11
click at [217, 36] on input "text" at bounding box center [242, 31] width 106 height 14
type input "**********"
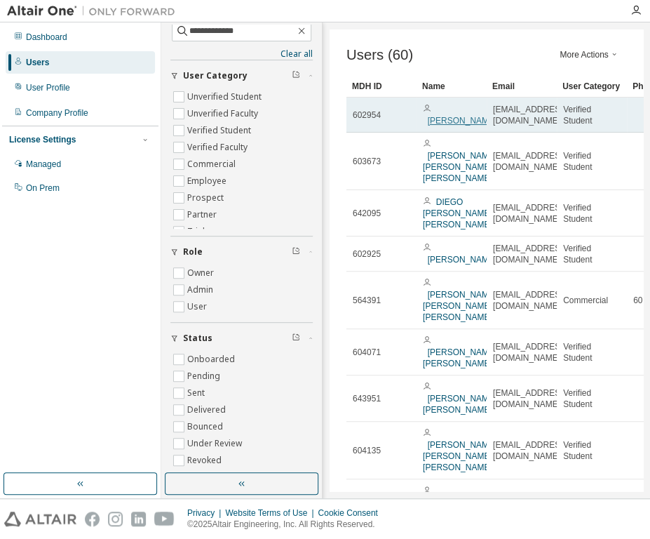
click at [445, 116] on link "[PERSON_NAME]" at bounding box center [462, 121] width 69 height 10
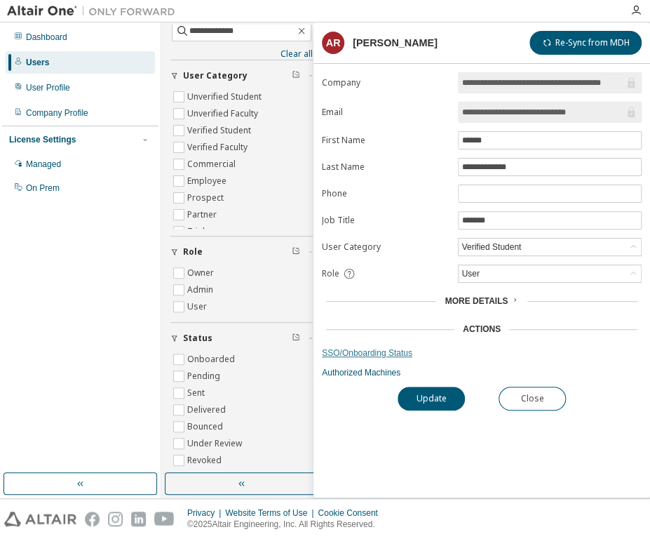
click at [369, 351] on link "SSO/Onboarding Status" at bounding box center [482, 352] width 320 height 11
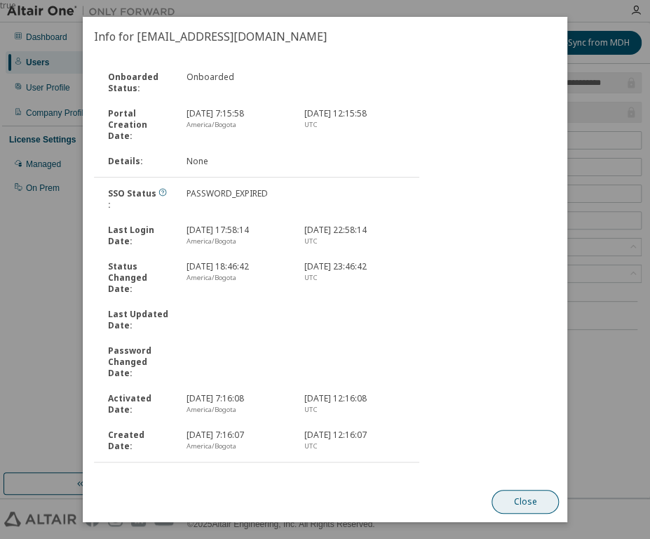
click at [534, 506] on button "Close" at bounding box center [525, 502] width 67 height 24
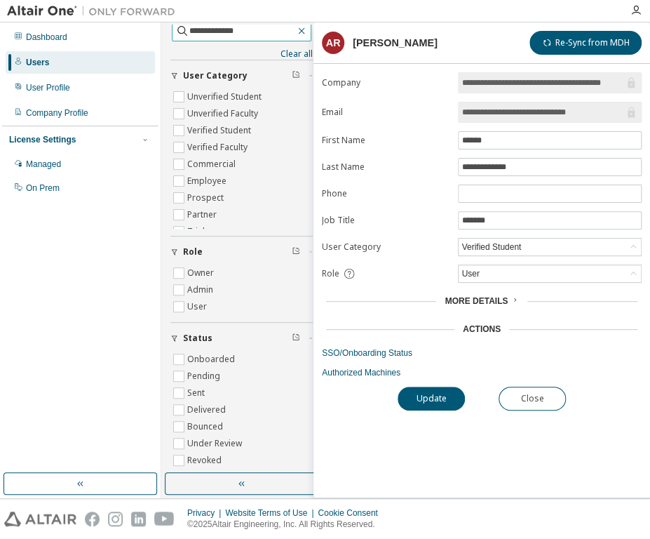
click at [296, 28] on icon "button" at bounding box center [301, 30] width 11 height 11
click at [270, 28] on input "text" at bounding box center [242, 31] width 106 height 14
type input "**********"
click at [520, 396] on button "Close" at bounding box center [532, 398] width 67 height 24
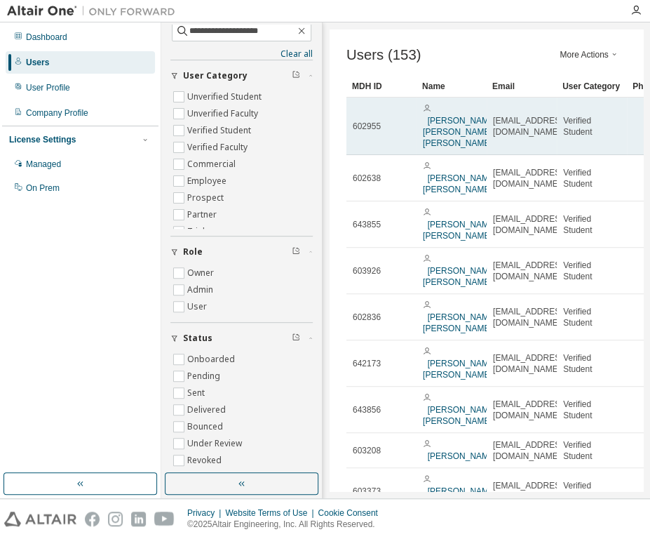
click at [431, 113] on span "[PERSON_NAME] [PERSON_NAME] [PERSON_NAME]" at bounding box center [460, 126] width 74 height 45
click at [436, 128] on link "[PERSON_NAME] [PERSON_NAME] [PERSON_NAME]" at bounding box center [460, 132] width 74 height 32
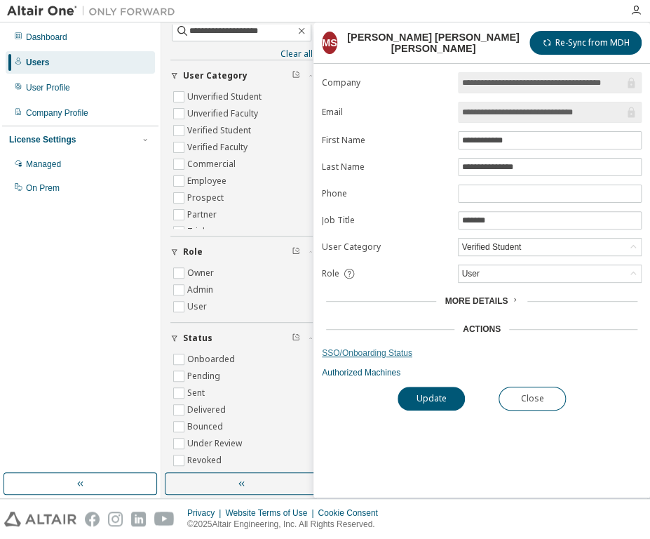
click at [375, 351] on link "SSO/Onboarding Status" at bounding box center [482, 352] width 320 height 11
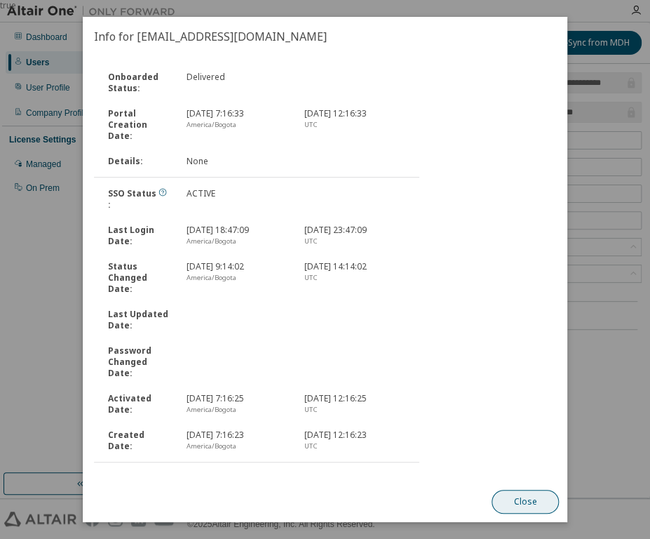
click at [532, 504] on button "Close" at bounding box center [525, 502] width 67 height 24
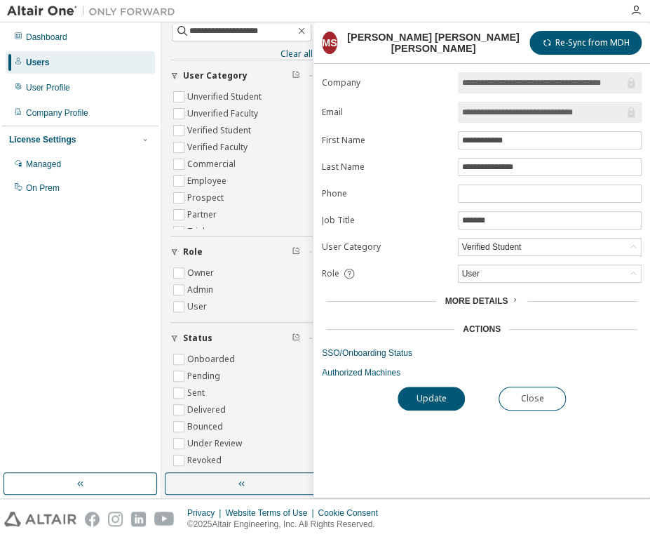
click at [526, 410] on div "**********" at bounding box center [481, 284] width 337 height 425
click at [552, 389] on button "Close" at bounding box center [532, 398] width 67 height 24
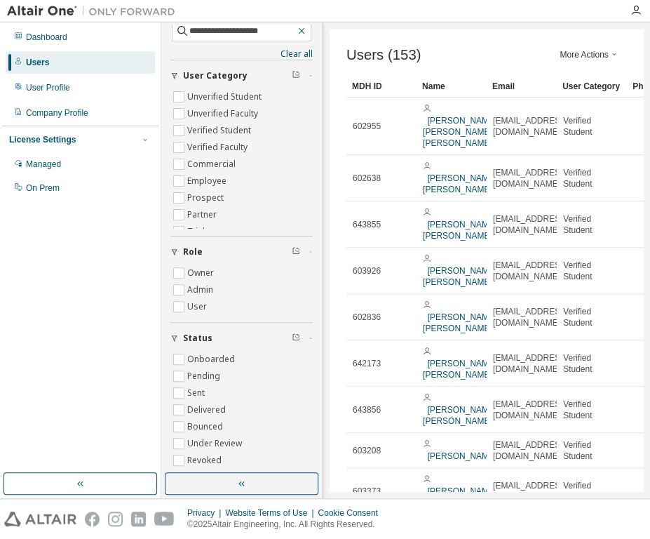
click at [297, 26] on icon "button" at bounding box center [301, 30] width 11 height 11
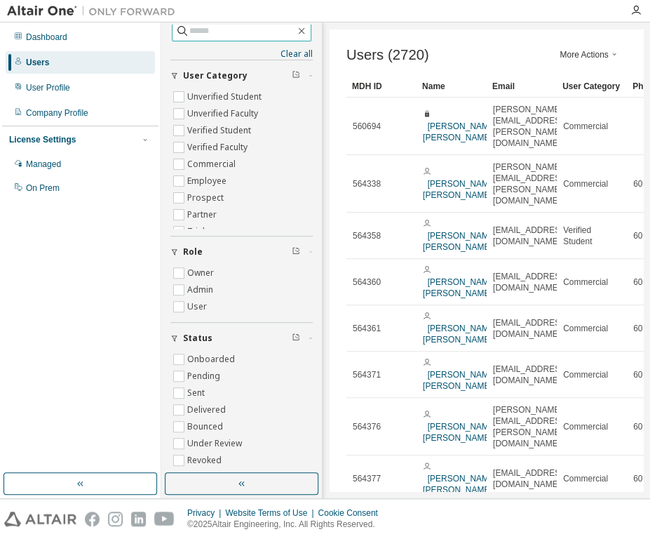
click at [244, 30] on input "text" at bounding box center [242, 31] width 106 height 14
type input "**********"
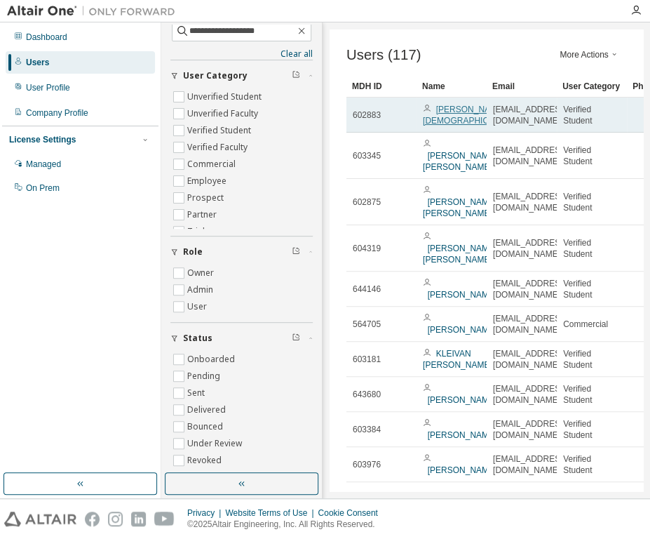
click at [454, 123] on link "[PERSON_NAME] [DEMOGRAPHIC_DATA]" at bounding box center [470, 114] width 94 height 21
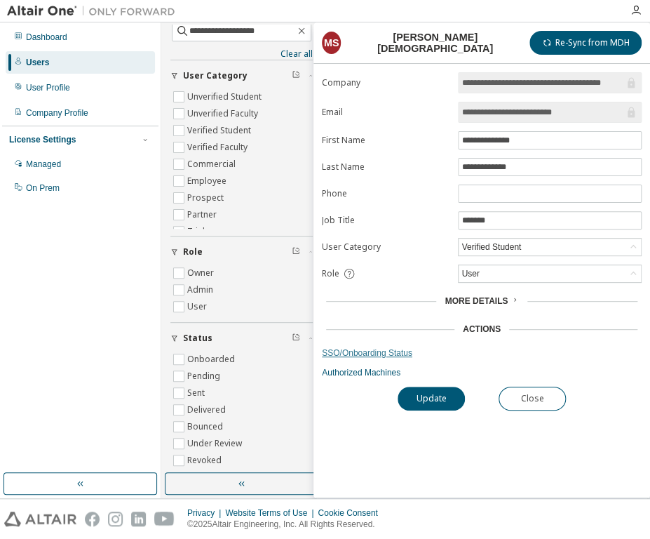
click at [362, 354] on link "SSO/Onboarding Status" at bounding box center [482, 352] width 320 height 11
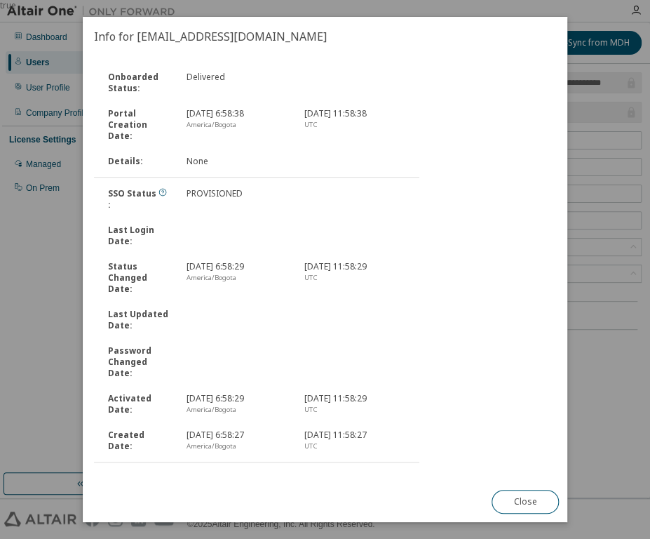
click at [144, 473] on link "Send Onboarding Email" at bounding box center [141, 479] width 95 height 12
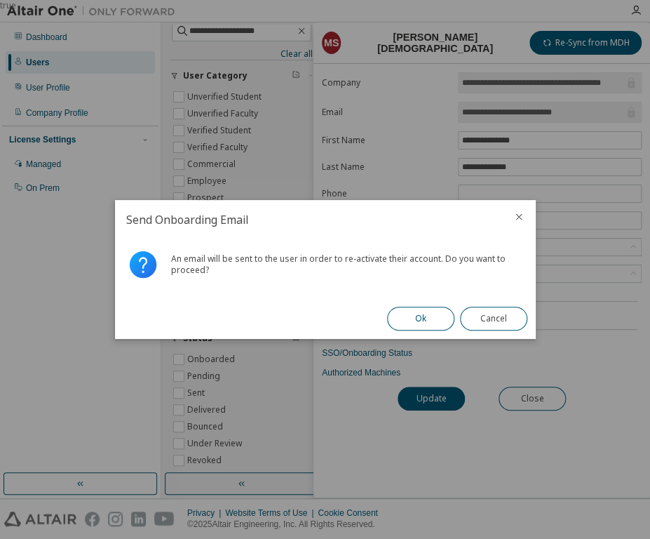
click at [420, 323] on button "Ok" at bounding box center [420, 318] width 67 height 24
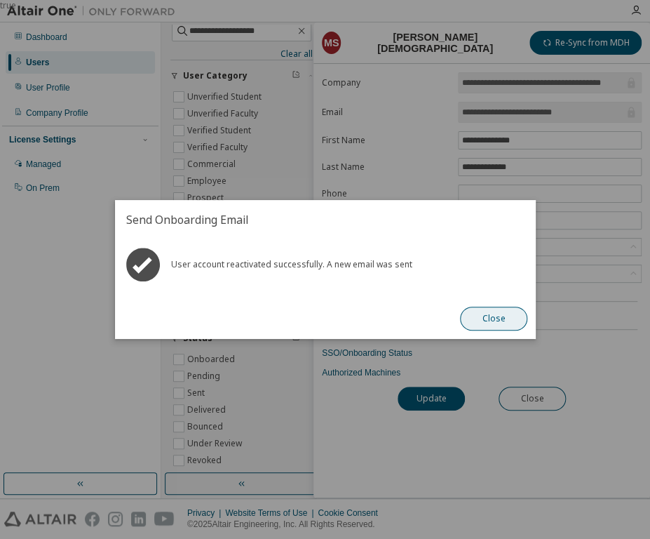
click at [507, 324] on button "Close" at bounding box center [493, 318] width 67 height 24
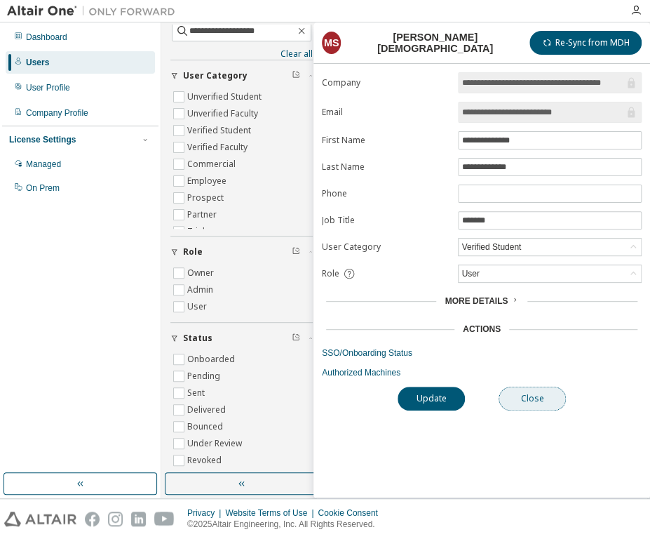
click at [551, 400] on button "Close" at bounding box center [532, 398] width 67 height 24
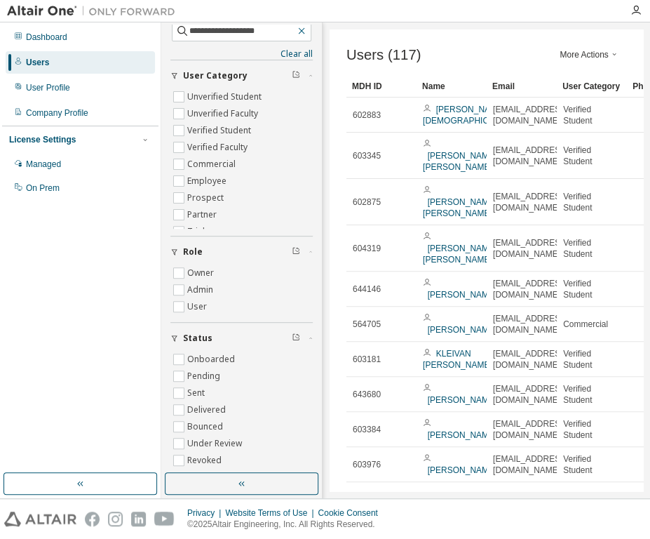
click at [297, 26] on icon "button" at bounding box center [301, 30] width 11 height 11
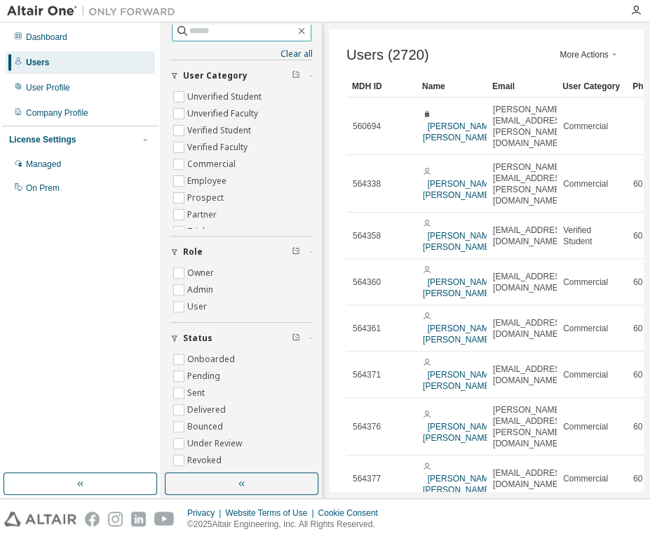
click at [204, 31] on input "text" at bounding box center [242, 31] width 106 height 14
type input "**********"
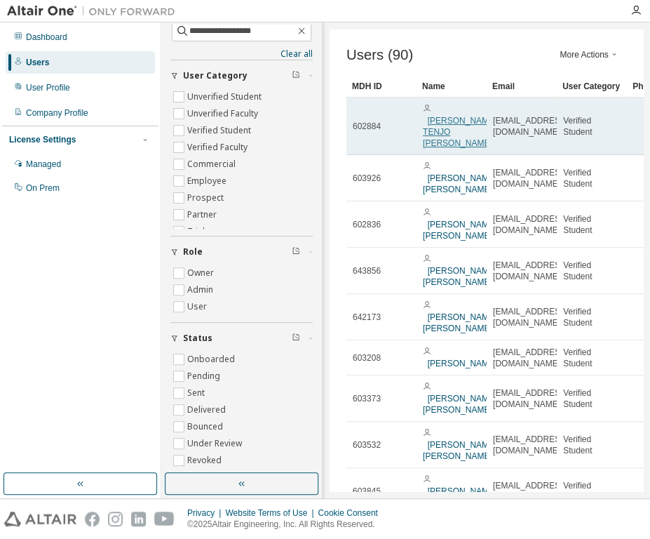
click at [441, 122] on link "[PERSON_NAME] TENJO [PERSON_NAME]" at bounding box center [460, 132] width 74 height 32
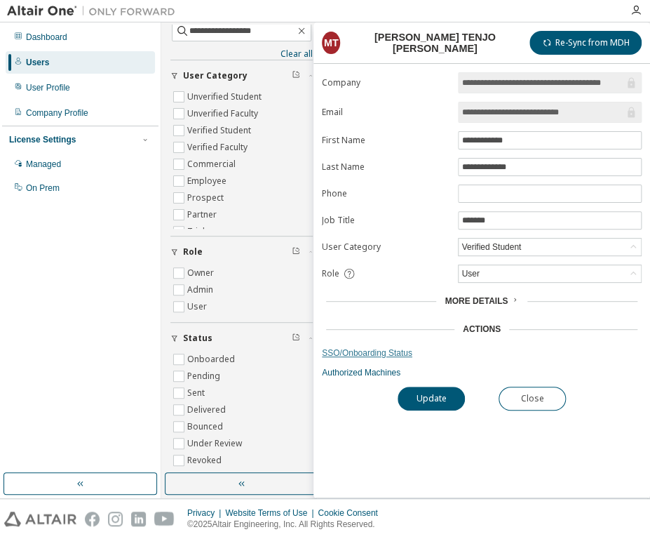
click at [363, 351] on link "SSO/Onboarding Status" at bounding box center [482, 352] width 320 height 11
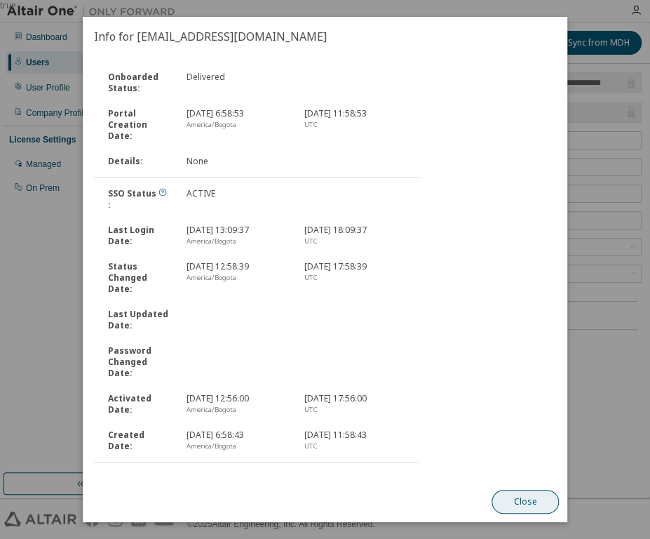
click at [523, 499] on button "Close" at bounding box center [525, 502] width 67 height 24
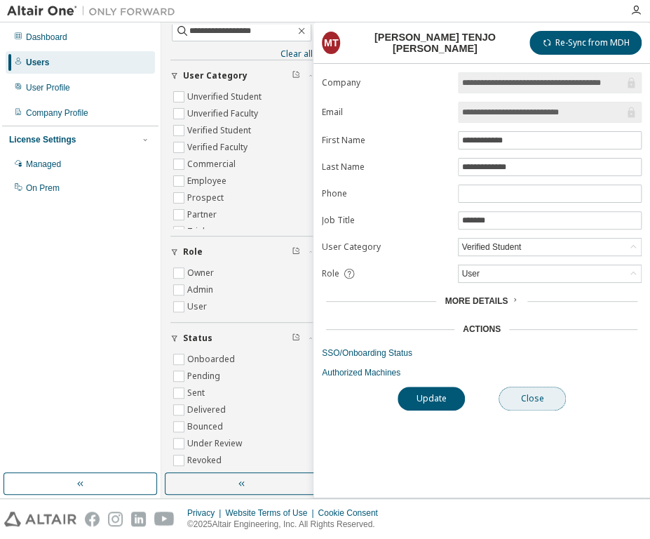
click at [538, 407] on button "Close" at bounding box center [532, 398] width 67 height 24
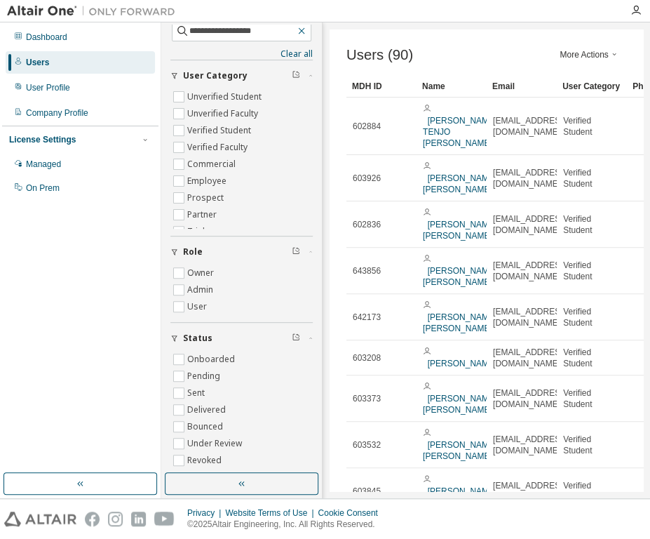
click at [298, 31] on icon "button" at bounding box center [301, 31] width 6 height 6
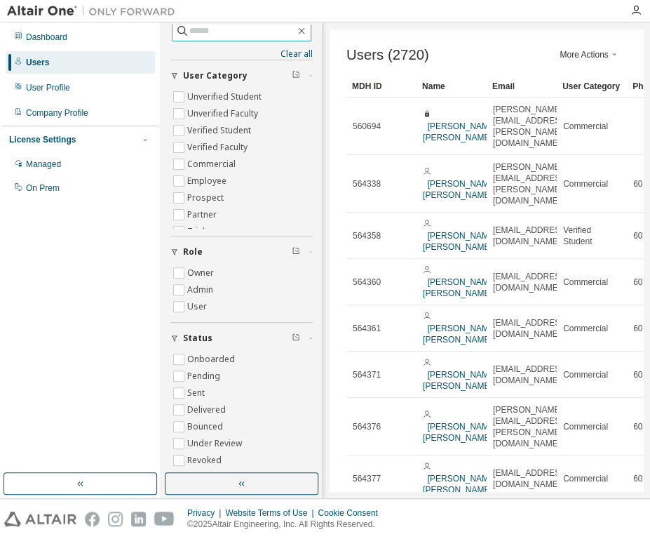
click at [212, 30] on input "text" at bounding box center [242, 31] width 106 height 14
type input "**********"
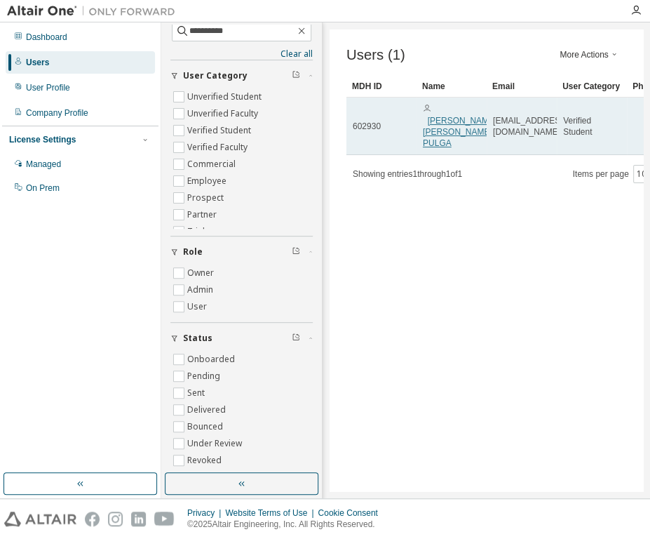
click at [436, 125] on link "[PERSON_NAME] [PERSON_NAME] PULGA" at bounding box center [460, 132] width 74 height 32
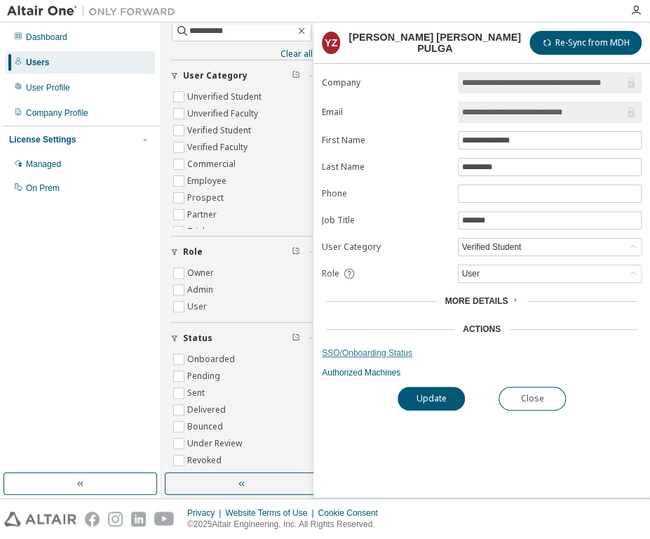
click at [363, 355] on link "SSO/Onboarding Status" at bounding box center [482, 352] width 320 height 11
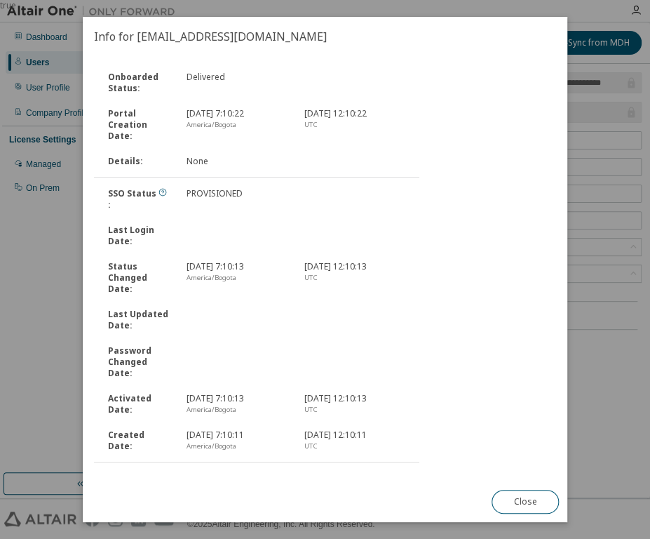
click at [151, 450] on div "Onboarded Status : Delivered Portal Creation Date : [DATE] 7:10:22 America/[GEO…" at bounding box center [256, 265] width 325 height 400
click at [153, 473] on link "Send Onboarding Email" at bounding box center [141, 479] width 95 height 12
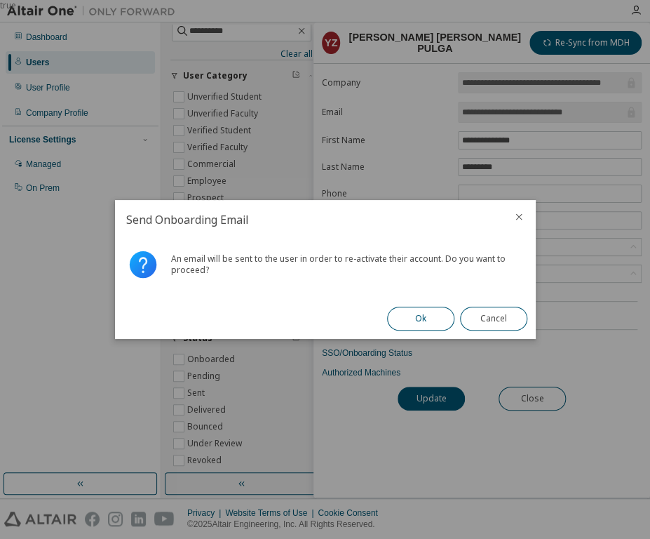
click at [420, 315] on button "Ok" at bounding box center [420, 318] width 67 height 24
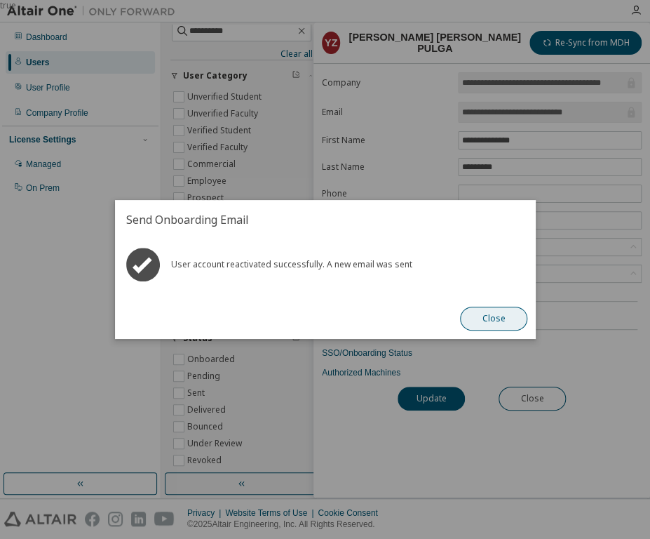
click at [491, 318] on button "Close" at bounding box center [493, 318] width 67 height 24
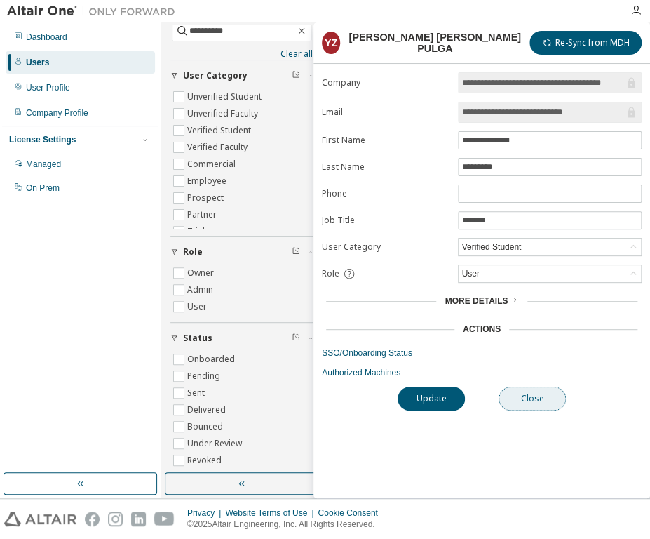
click at [534, 389] on button "Close" at bounding box center [532, 398] width 67 height 24
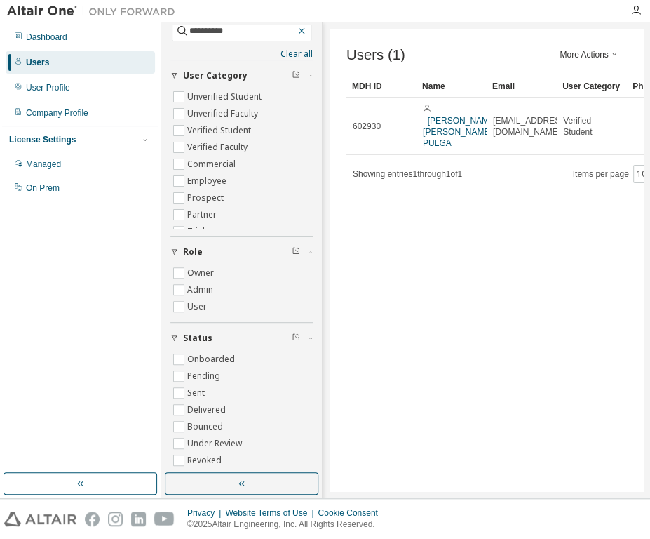
click at [296, 25] on icon "button" at bounding box center [301, 30] width 11 height 11
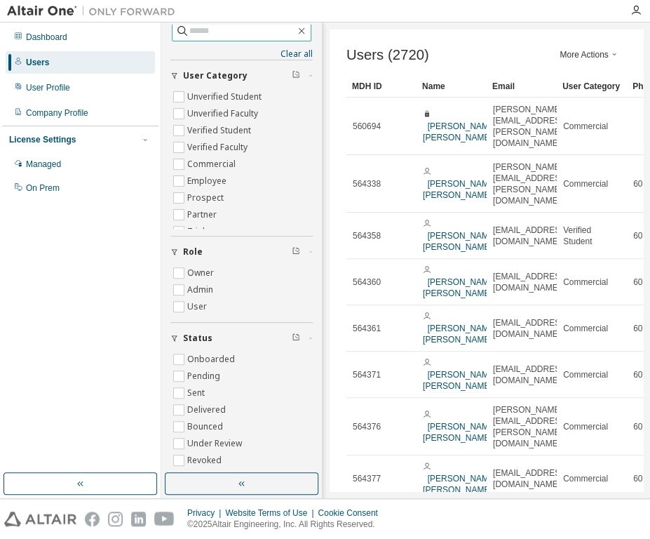
click at [217, 30] on input "text" at bounding box center [242, 31] width 106 height 14
type input "*****"
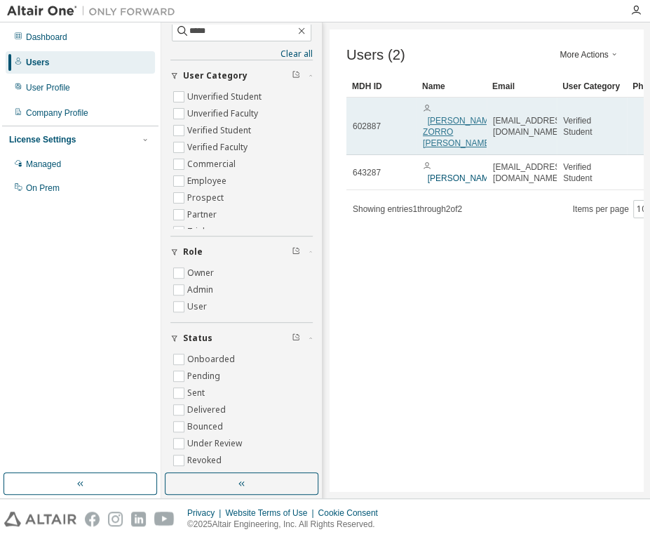
click at [445, 120] on link "[PERSON_NAME] ZORRO [PERSON_NAME]" at bounding box center [460, 132] width 74 height 32
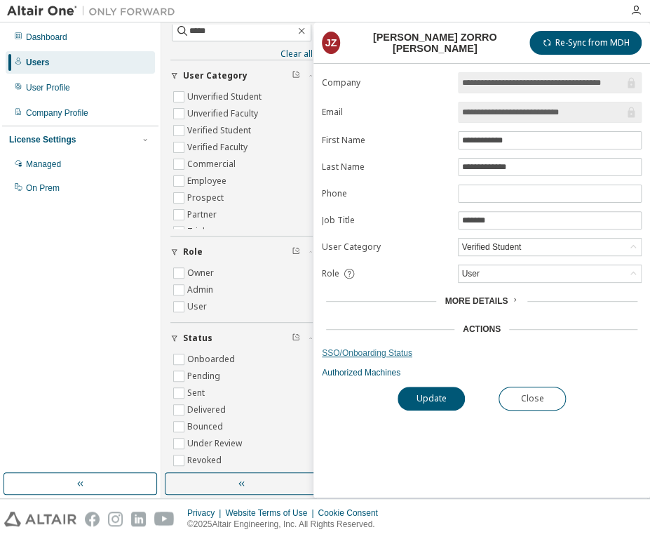
click at [365, 351] on link "SSO/Onboarding Status" at bounding box center [482, 352] width 320 height 11
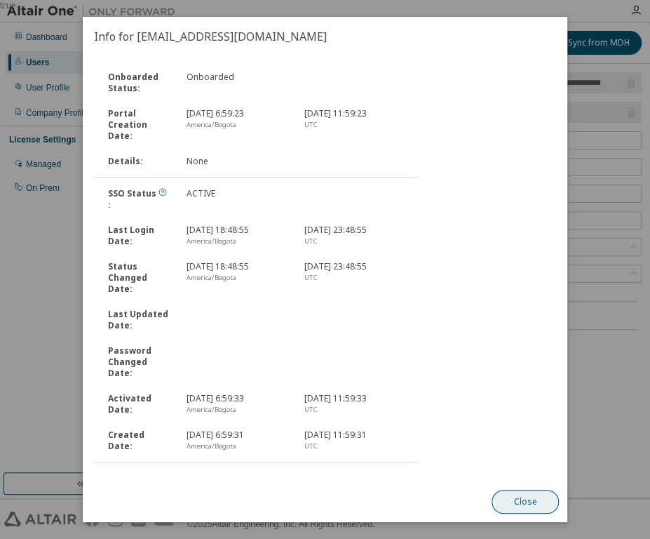
click at [526, 506] on button "Close" at bounding box center [525, 502] width 67 height 24
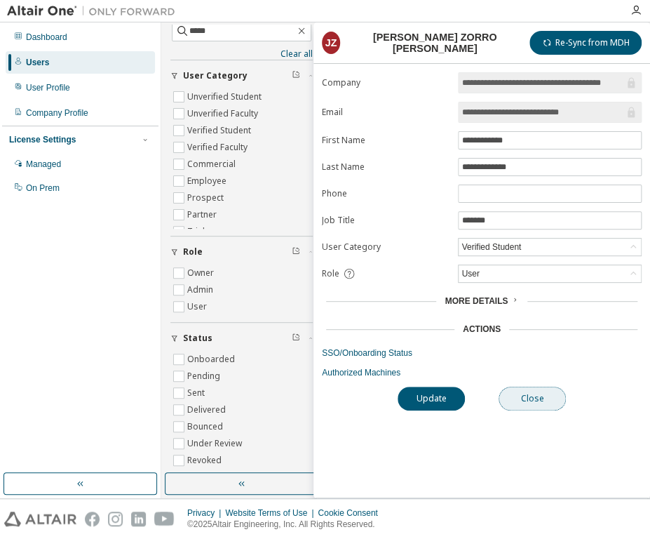
click at [536, 398] on button "Close" at bounding box center [532, 398] width 67 height 24
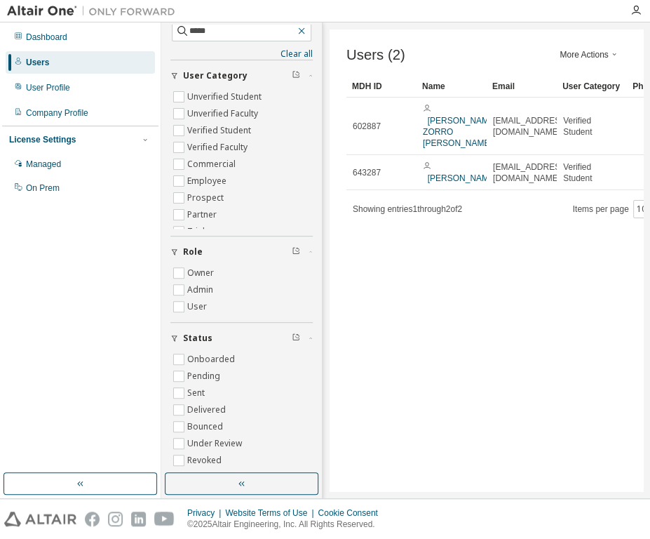
click at [297, 33] on icon "button" at bounding box center [301, 30] width 11 height 11
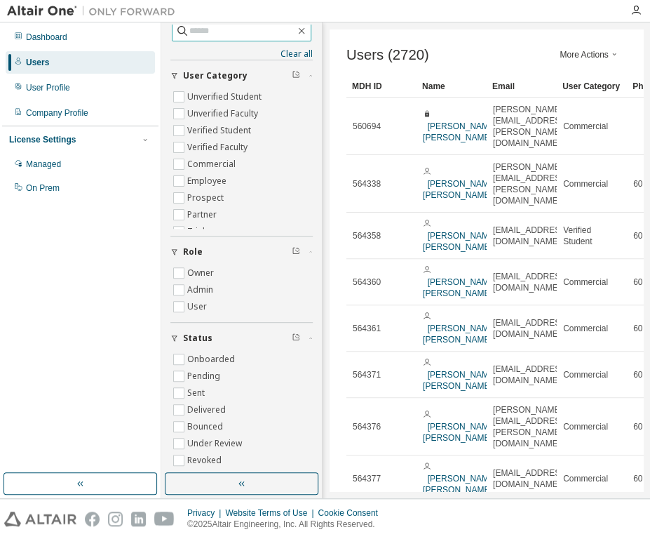
click at [195, 31] on input "text" at bounding box center [242, 31] width 106 height 14
type input "**********"
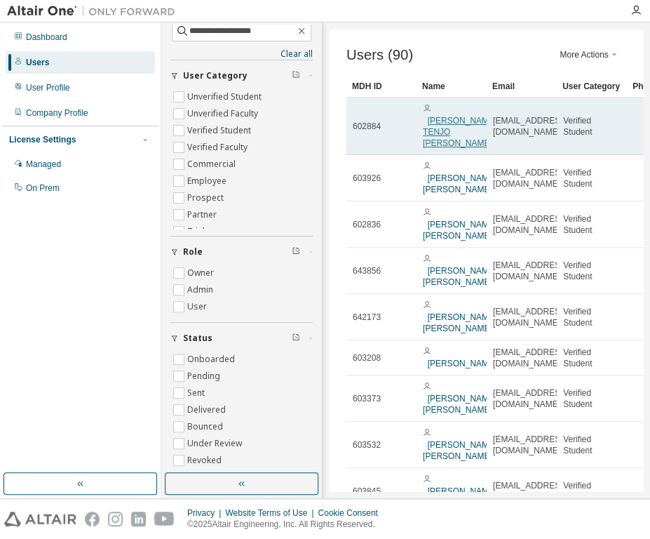
click at [445, 116] on link "[PERSON_NAME] TENJO [PERSON_NAME]" at bounding box center [460, 132] width 74 height 32
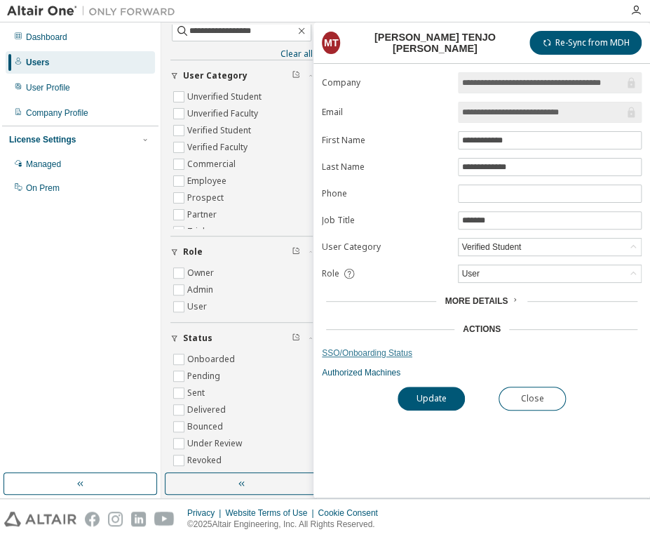
click at [382, 352] on link "SSO/Onboarding Status" at bounding box center [482, 352] width 320 height 11
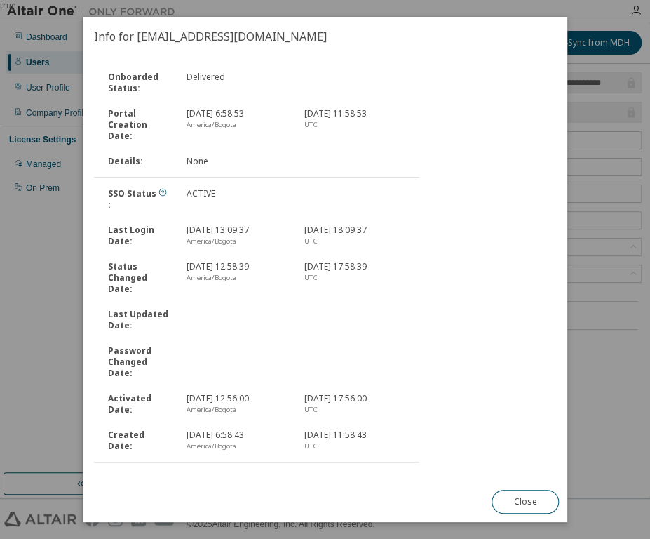
click at [114, 464] on div "Onboarded Status : Delivered Portal Creation Date : [DATE] 6:58:53 [GEOGRAPHIC_…" at bounding box center [325, 268] width 485 height 425
click at [120, 473] on link "Reset Password" at bounding box center [126, 479] width 65 height 12
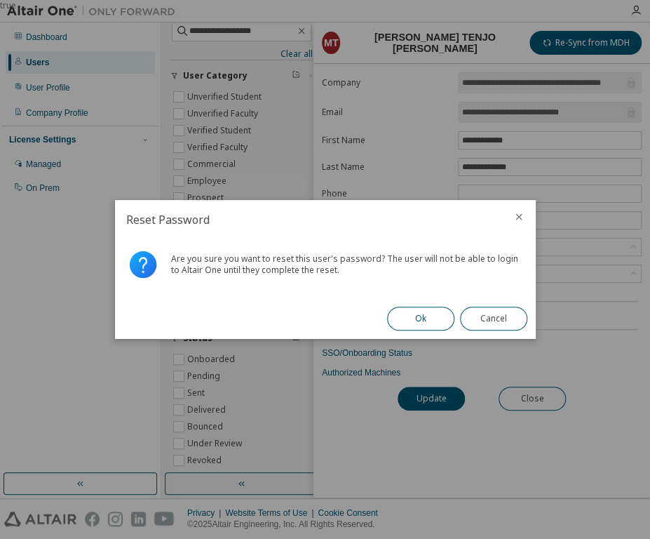
click at [410, 318] on button "Ok" at bounding box center [420, 318] width 67 height 24
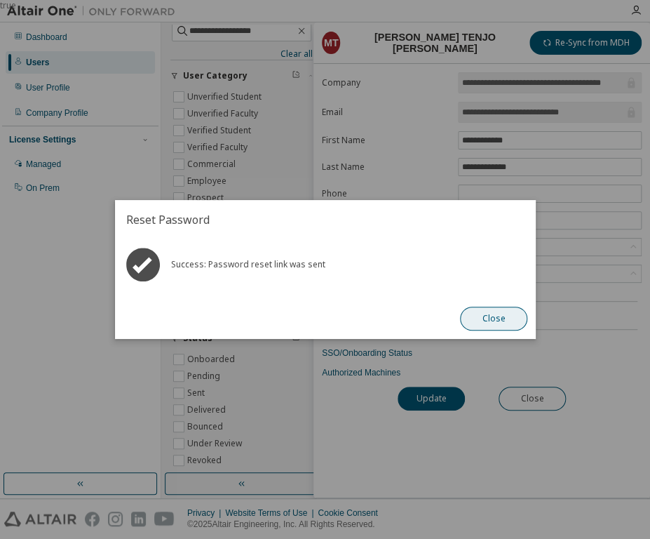
click at [479, 317] on button "Close" at bounding box center [493, 318] width 67 height 24
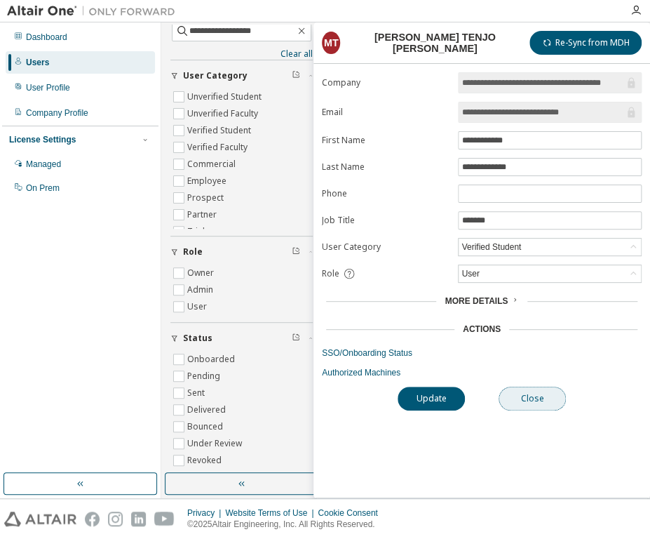
click at [526, 401] on button "Close" at bounding box center [532, 398] width 67 height 24
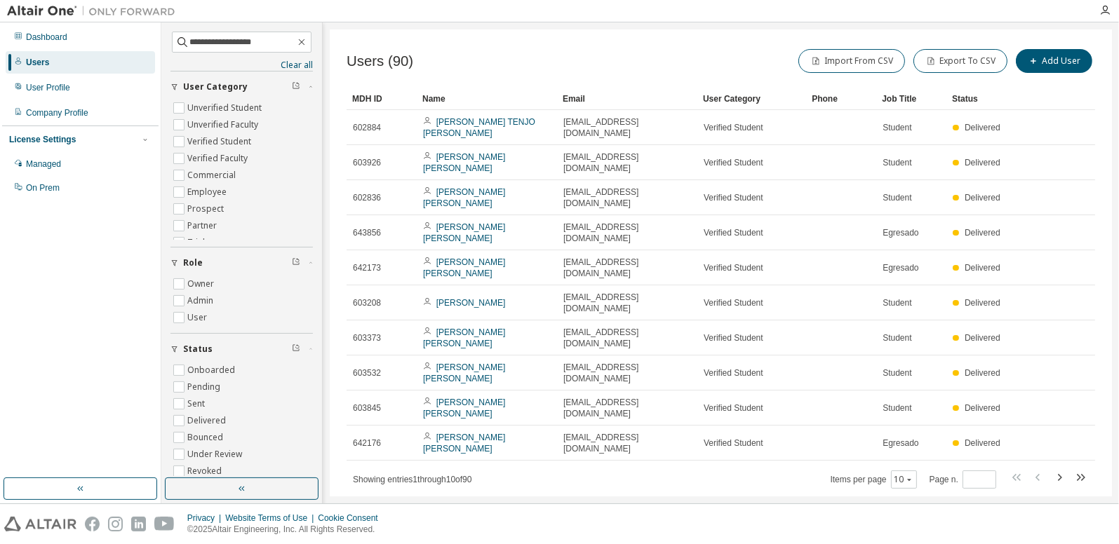
click at [478, 468] on div "Users (90) Import From CSV Export To CSV Add User Clear Load Save Save As Field…" at bounding box center [721, 262] width 782 height 467
